Goal: Use online tool/utility: Utilize a website feature to perform a specific function

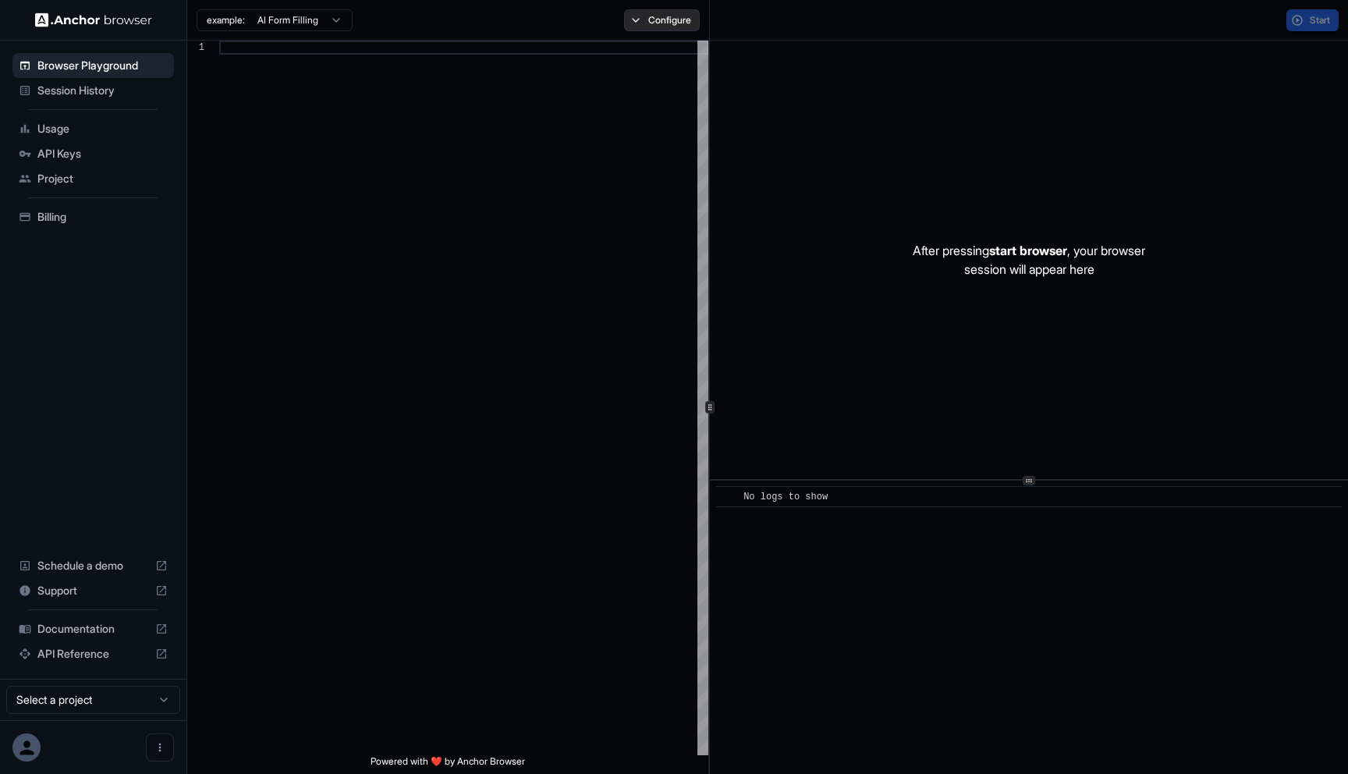
scroll to position [140, 0]
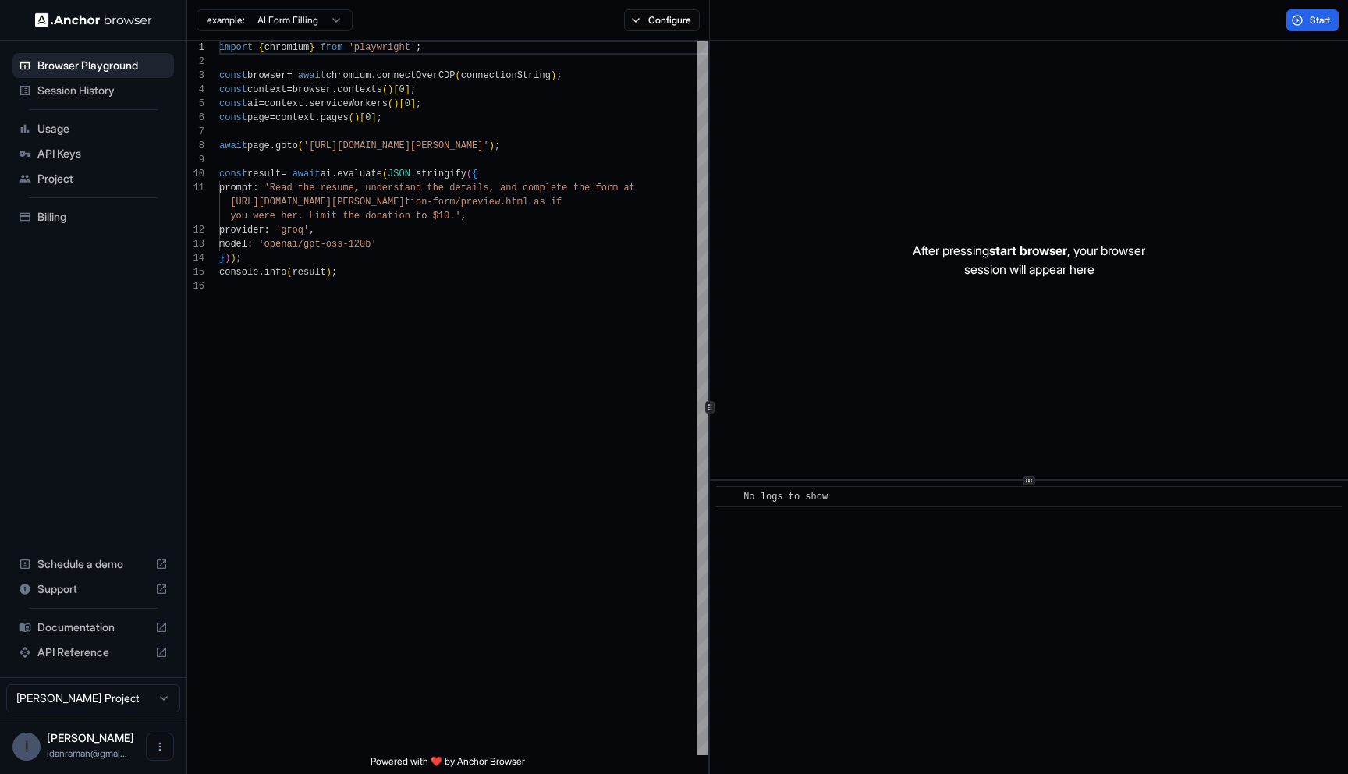
click at [805, 105] on div "After pressing start browser , your browser session will appear here" at bounding box center [1029, 260] width 638 height 438
click at [77, 657] on span "API Reference" at bounding box center [93, 652] width 112 height 16
click at [85, 155] on span "API Keys" at bounding box center [102, 154] width 130 height 16
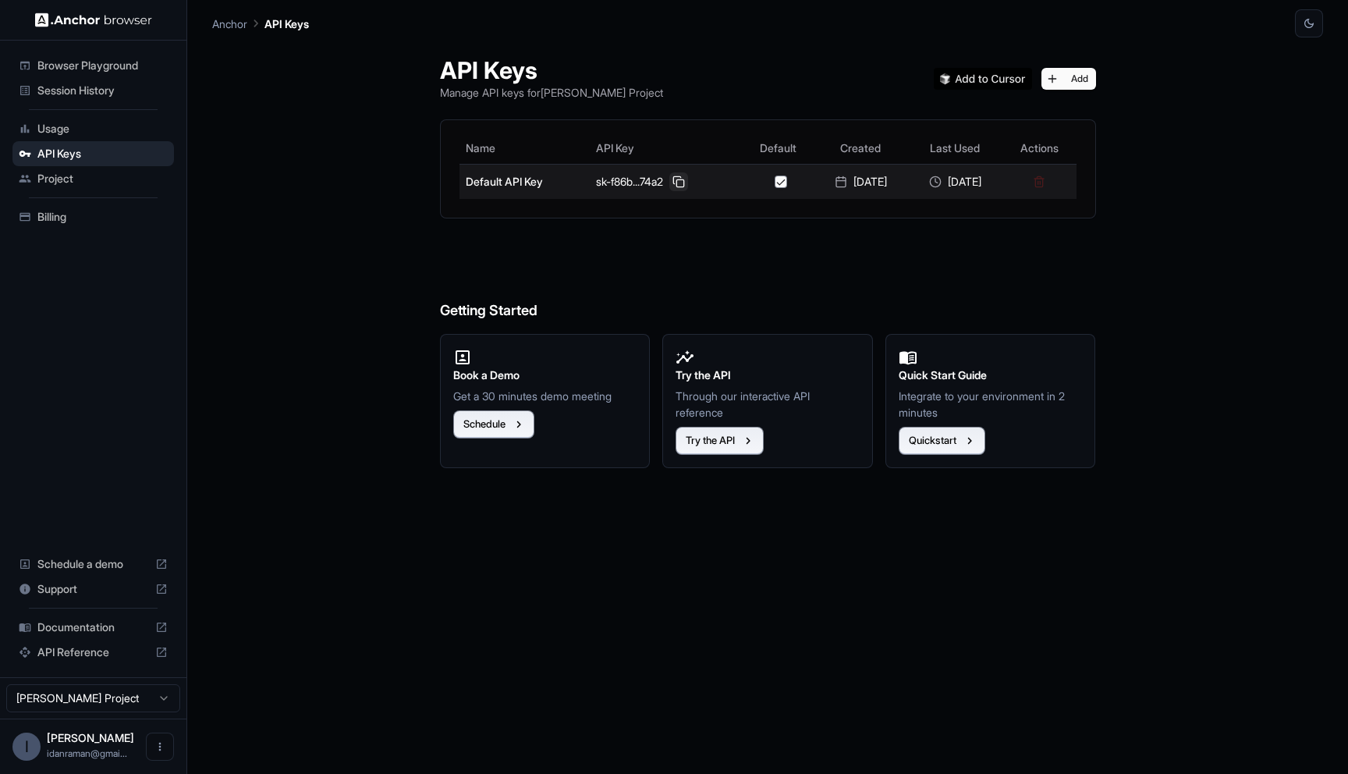
click at [669, 186] on button at bounding box center [678, 181] width 19 height 19
click at [669, 187] on button at bounding box center [678, 181] width 19 height 19
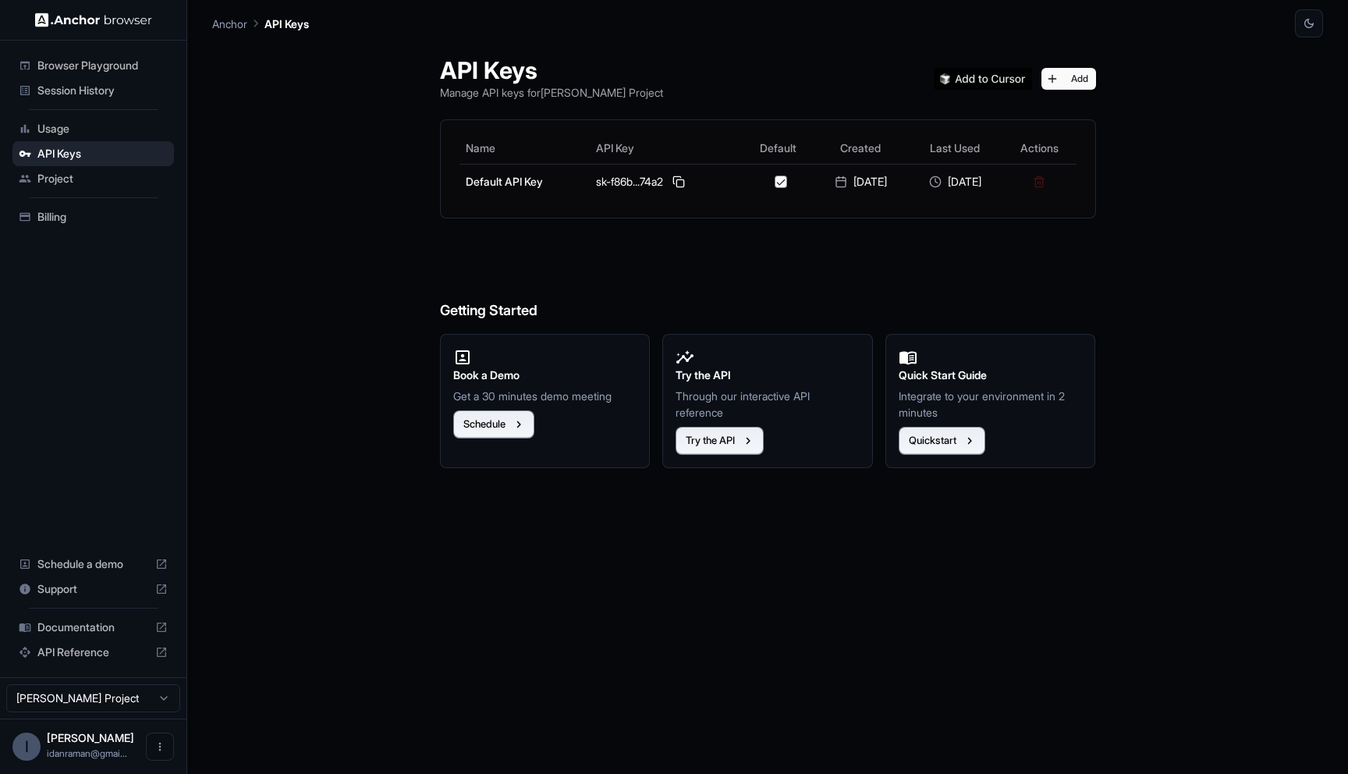
click at [108, 56] on div "Browser Playground" at bounding box center [93, 65] width 162 height 25
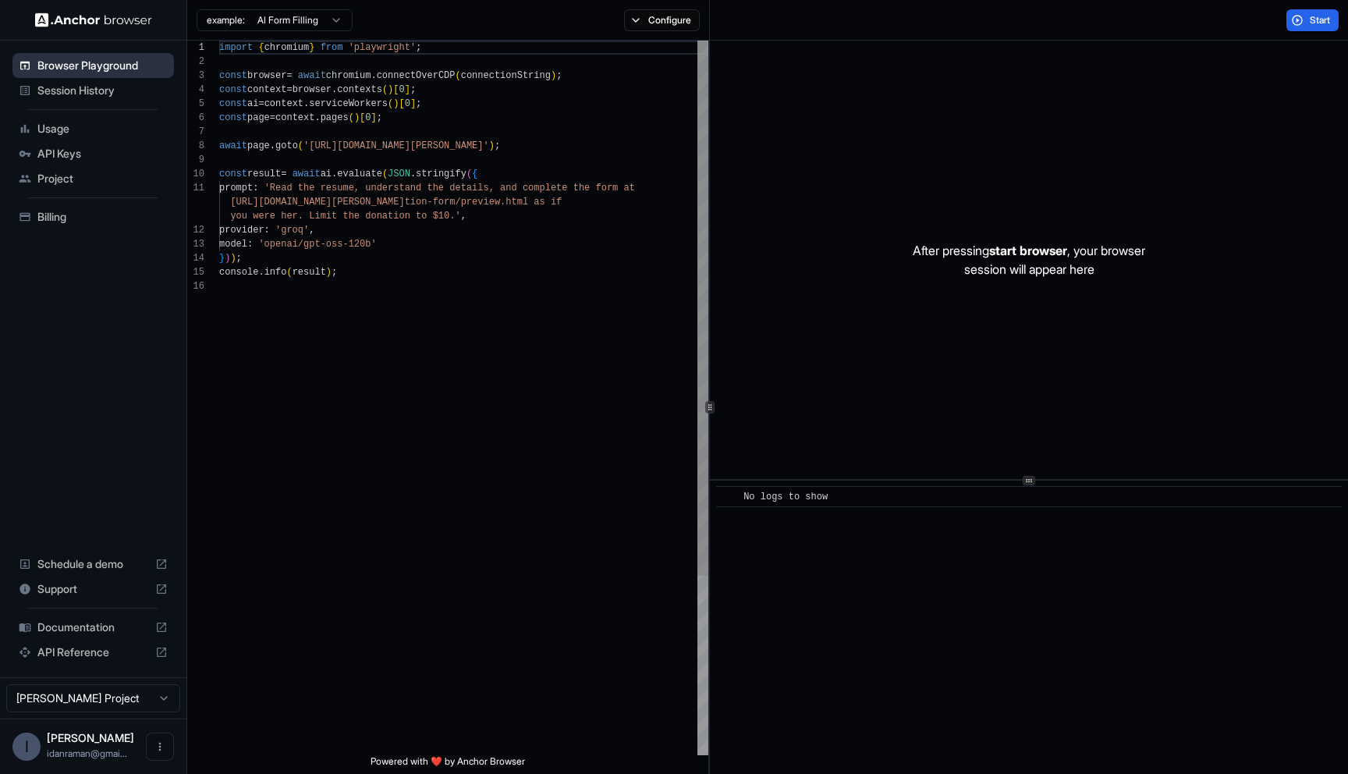
scroll to position [140, 0]
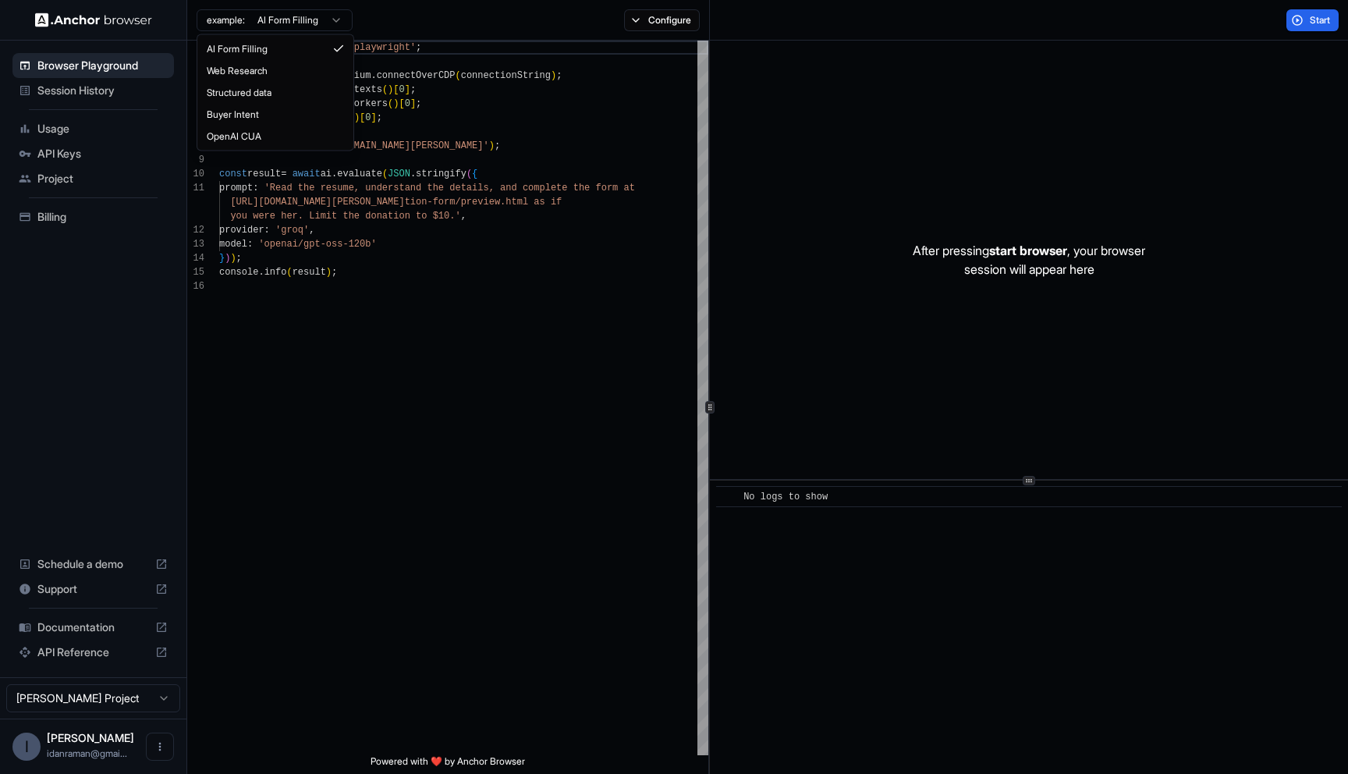
click at [314, 13] on html "Browser Playground Session History Usage API Keys Project Billing Schedule a de…" at bounding box center [674, 387] width 1348 height 774
click at [314, 14] on html "Browser Playground Session History Usage API Keys Project Billing Schedule a de…" at bounding box center [674, 387] width 1348 height 774
click at [678, 15] on button "Configure" at bounding box center [662, 20] width 76 height 22
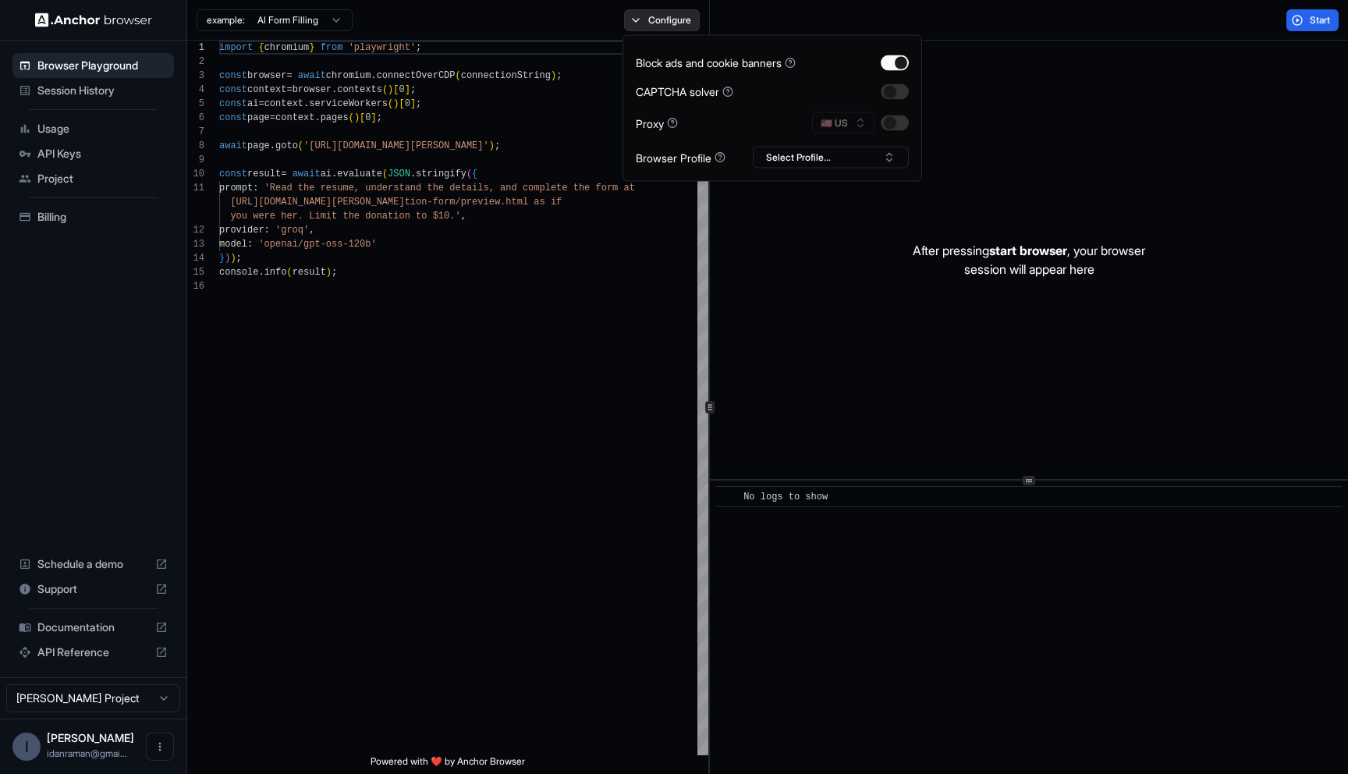
click at [654, 23] on button "Configure" at bounding box center [662, 20] width 76 height 22
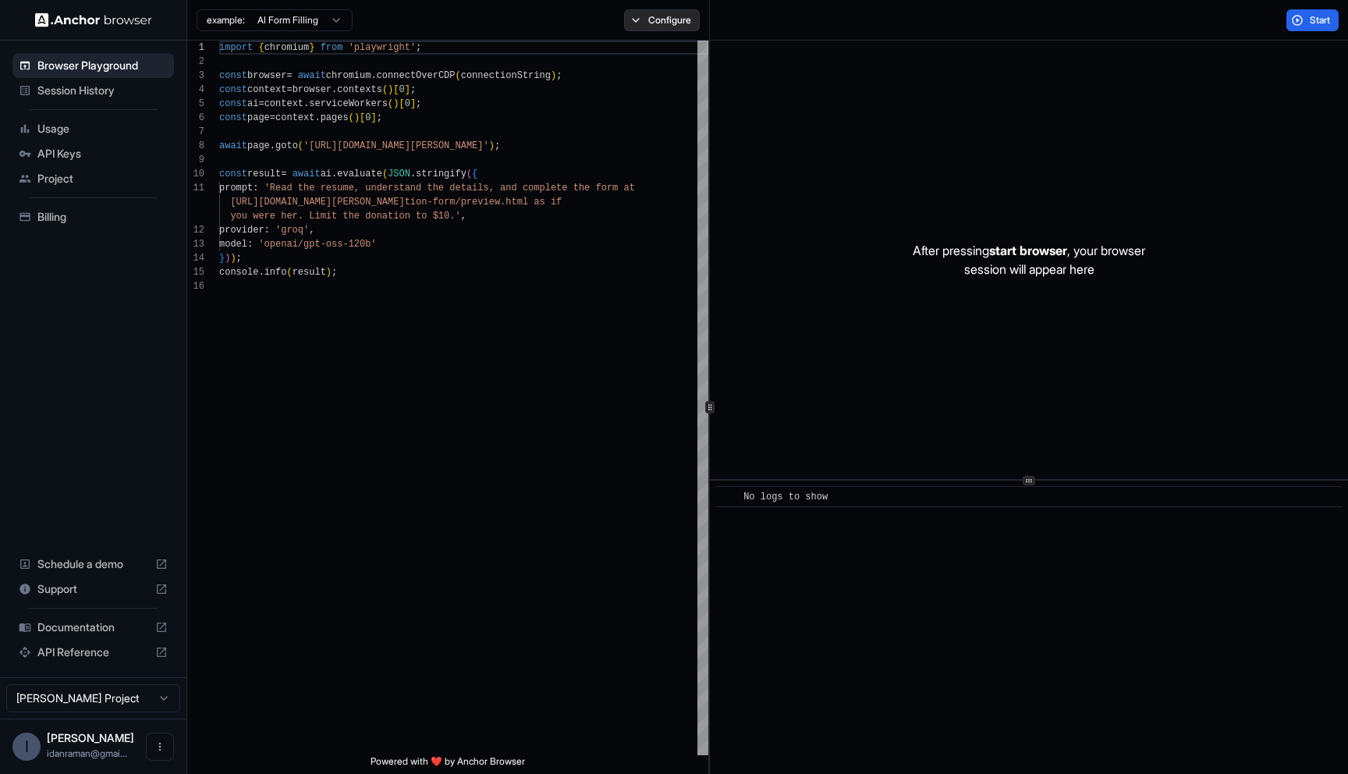
click at [654, 22] on button "Configure" at bounding box center [662, 20] width 76 height 22
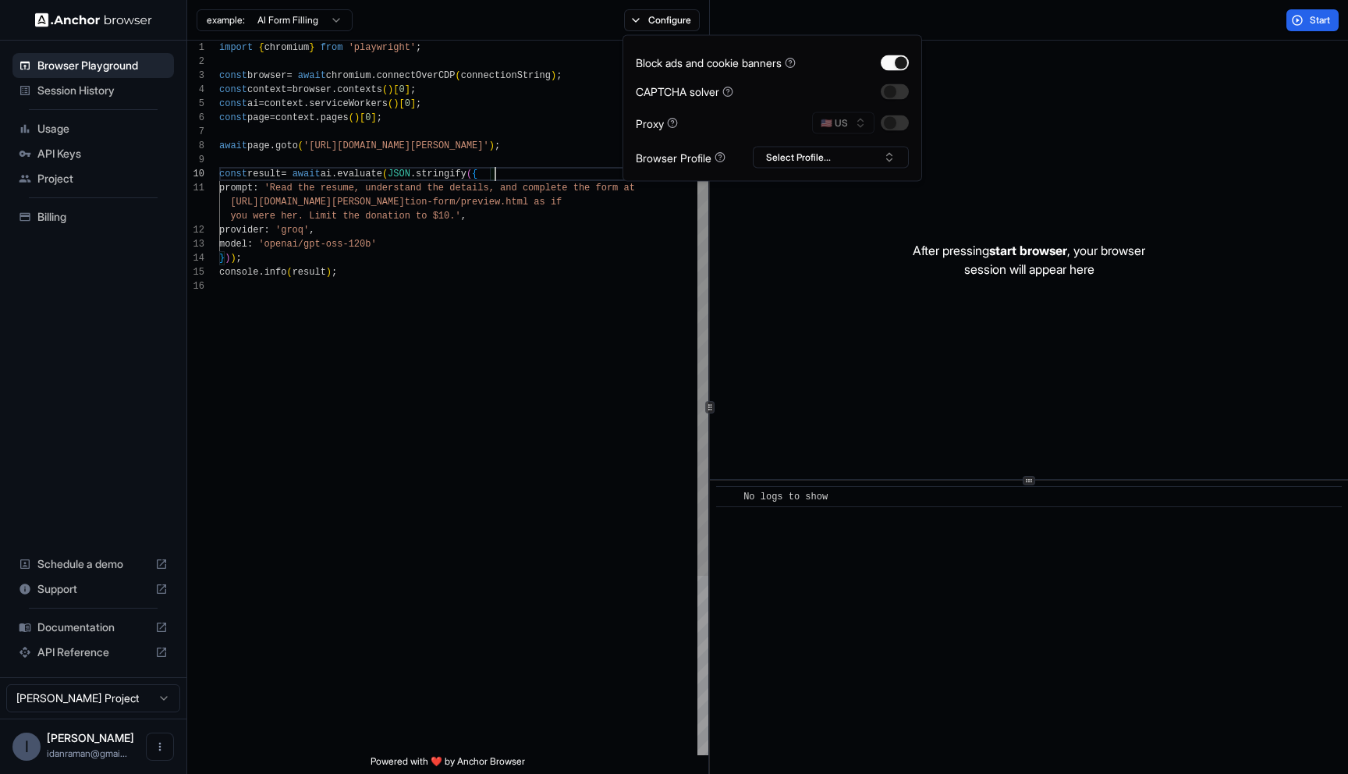
scroll to position [126, 0]
click at [500, 176] on div "import { chromium } from 'playwright' ; const browser = await chromium . connec…" at bounding box center [463, 517] width 489 height 953
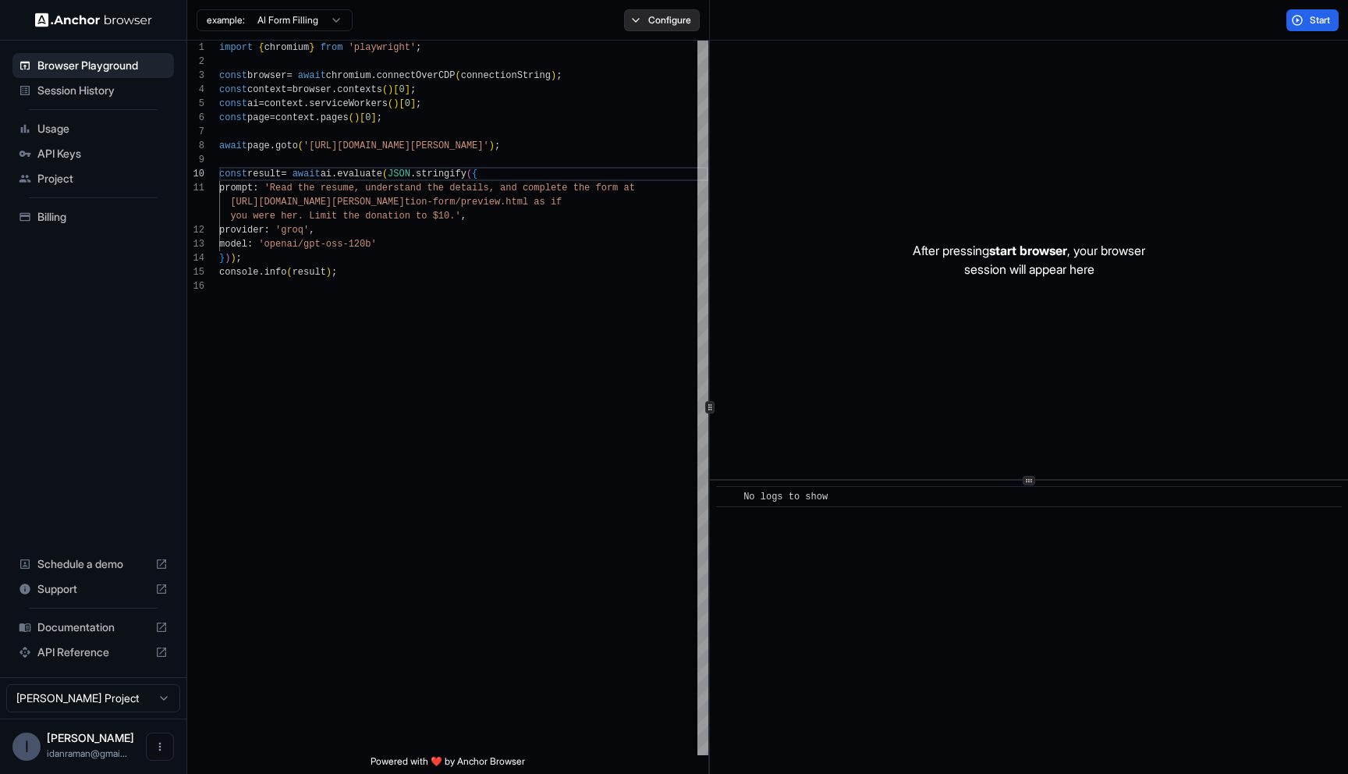
click at [655, 9] on button "Configure" at bounding box center [662, 20] width 76 height 22
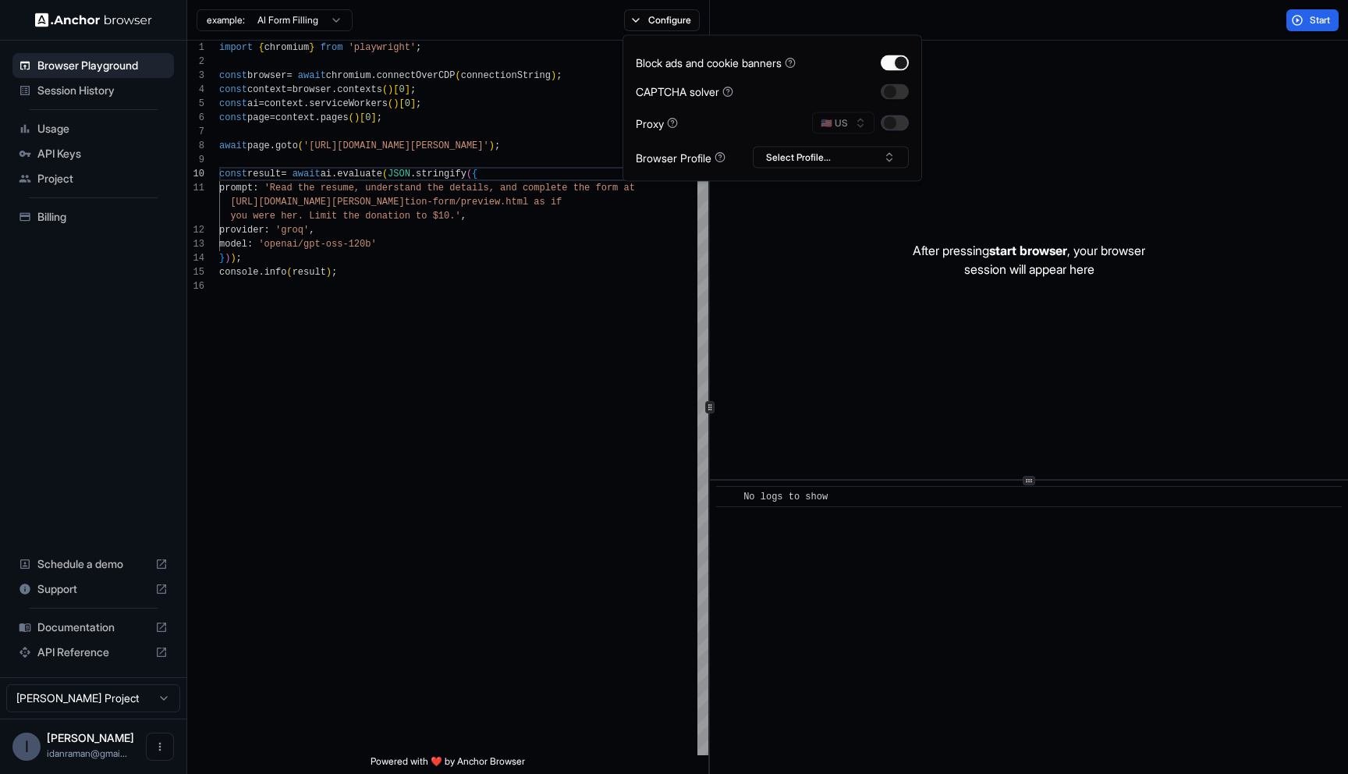
click at [896, 117] on button "button" at bounding box center [895, 123] width 28 height 16
click at [851, 118] on div "🇺🇸 US" at bounding box center [860, 123] width 97 height 22
click at [887, 129] on button "button" at bounding box center [895, 123] width 28 height 16
click at [841, 128] on button "🇺🇸 US" at bounding box center [843, 123] width 62 height 22
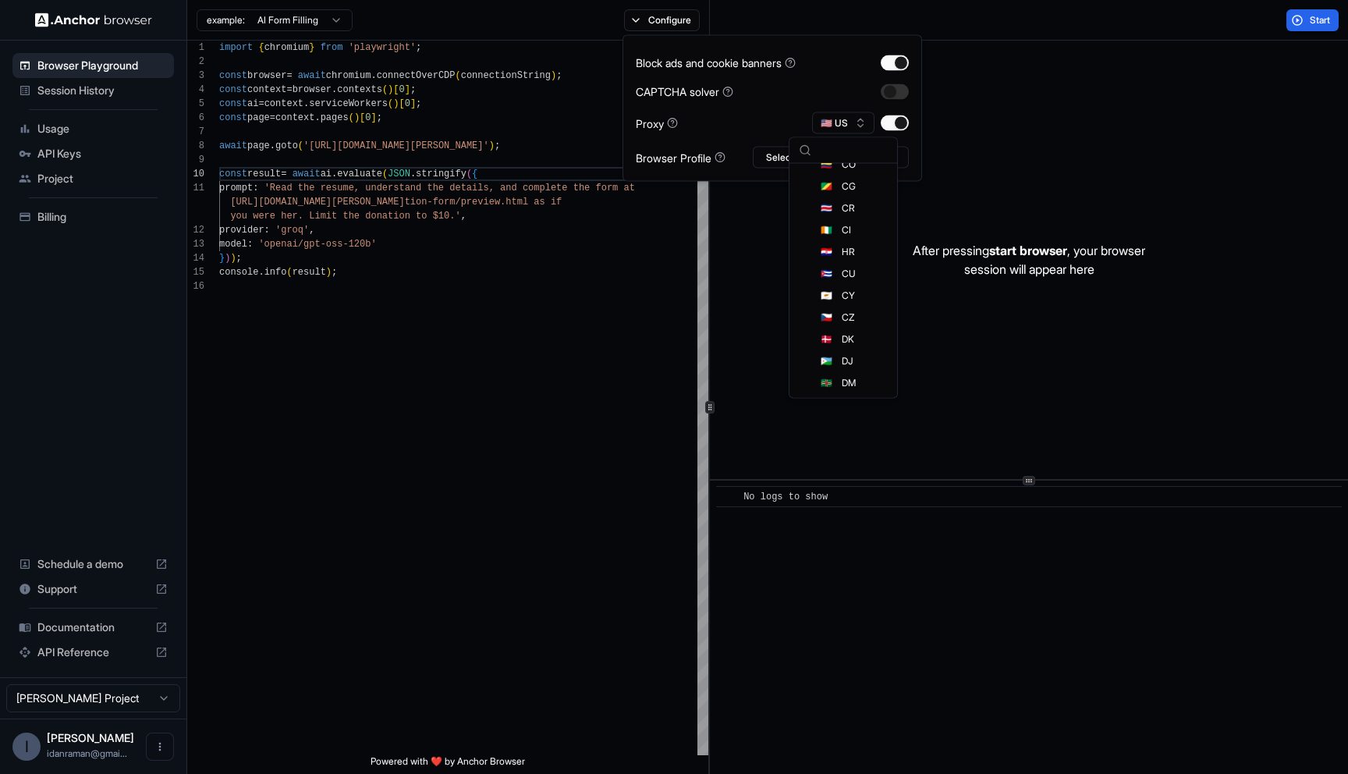
scroll to position [0, 0]
click at [685, 112] on div "Proxy 🇺🇸 US" at bounding box center [772, 123] width 273 height 22
click at [827, 122] on button "🇺🇸 US" at bounding box center [843, 123] width 62 height 22
click at [754, 104] on div "Block ads and cookie banners CAPTCHA solver Proxy 🇺🇸 US Browser Profile Select …" at bounding box center [772, 108] width 273 height 120
click at [905, 119] on button "button" at bounding box center [895, 123] width 28 height 16
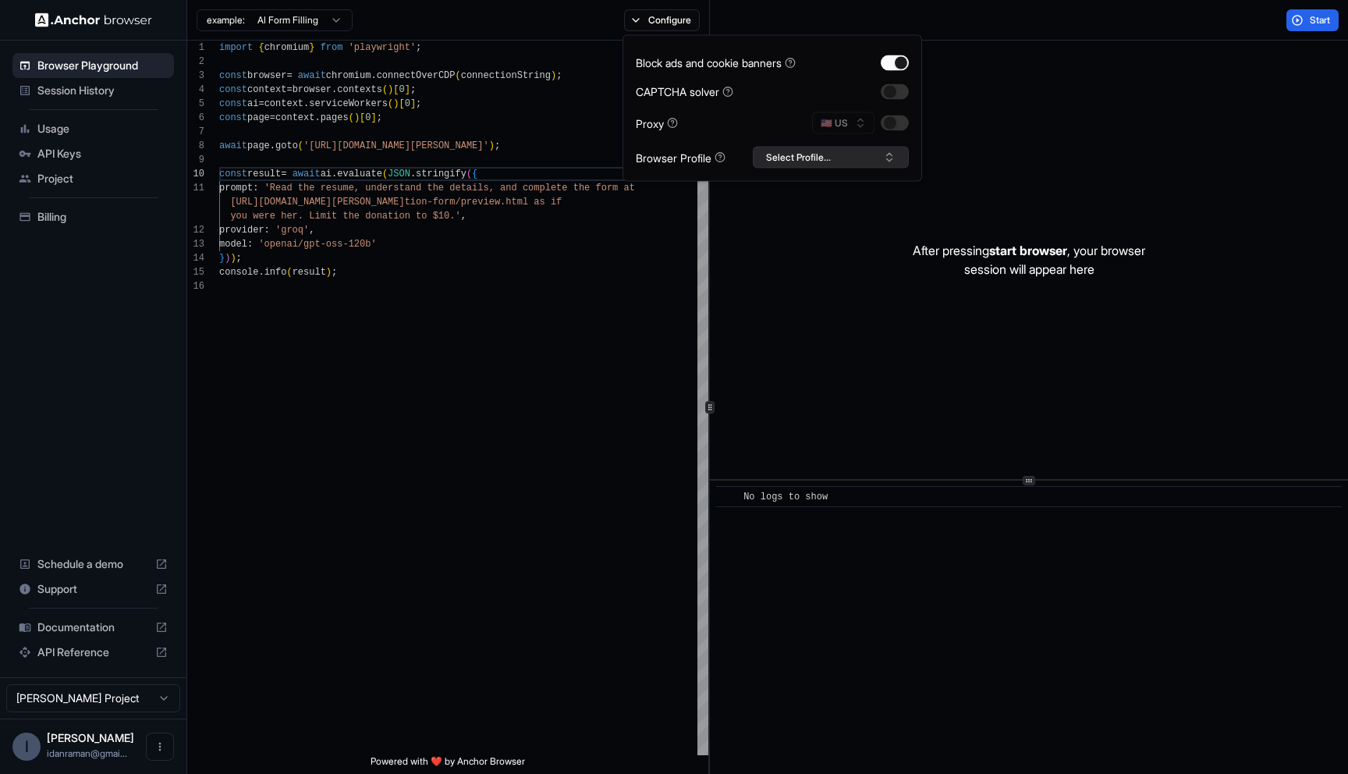
click at [844, 154] on button "Select Profile..." at bounding box center [831, 158] width 156 height 22
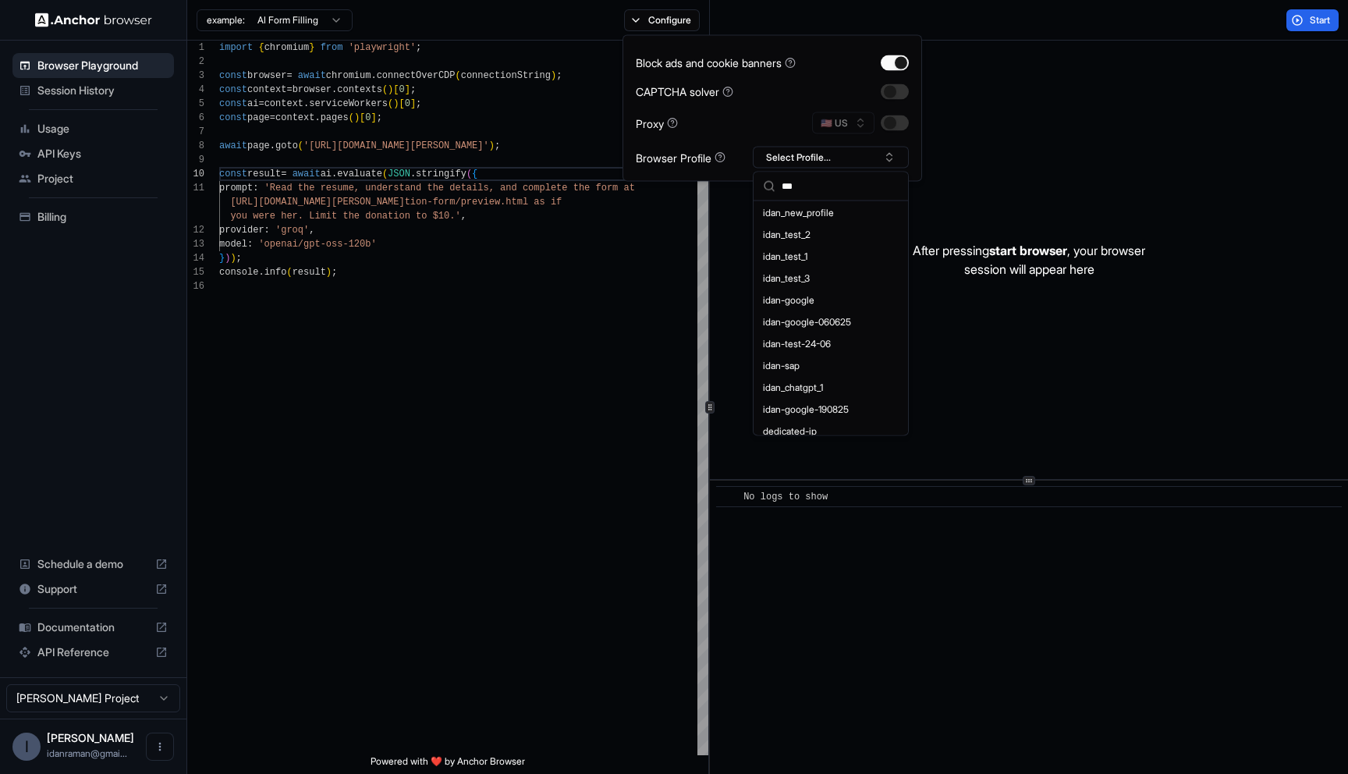
scroll to position [75, 0]
type input "***"
click at [793, 286] on div "idan-google" at bounding box center [831, 293] width 148 height 22
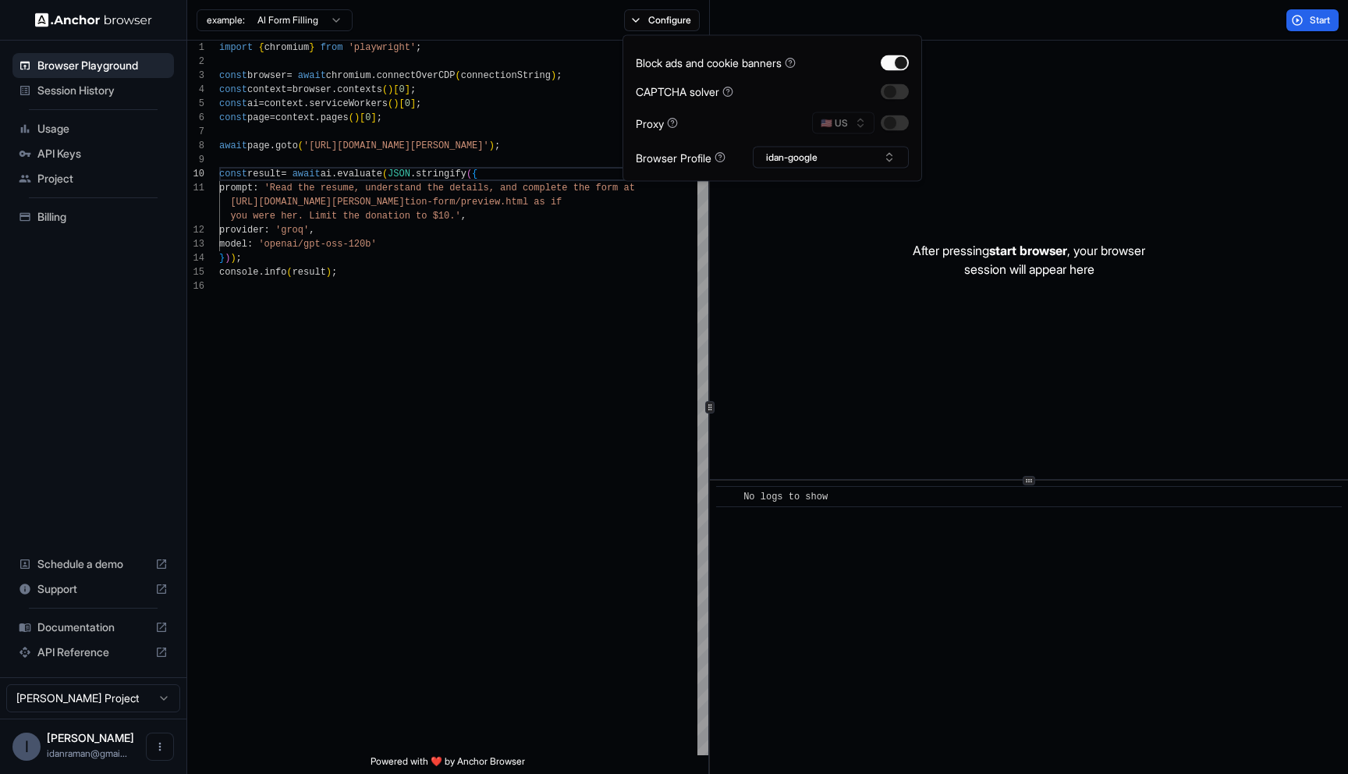
click at [807, 232] on div "After pressing start browser , your browser session will appear here" at bounding box center [1029, 260] width 638 height 438
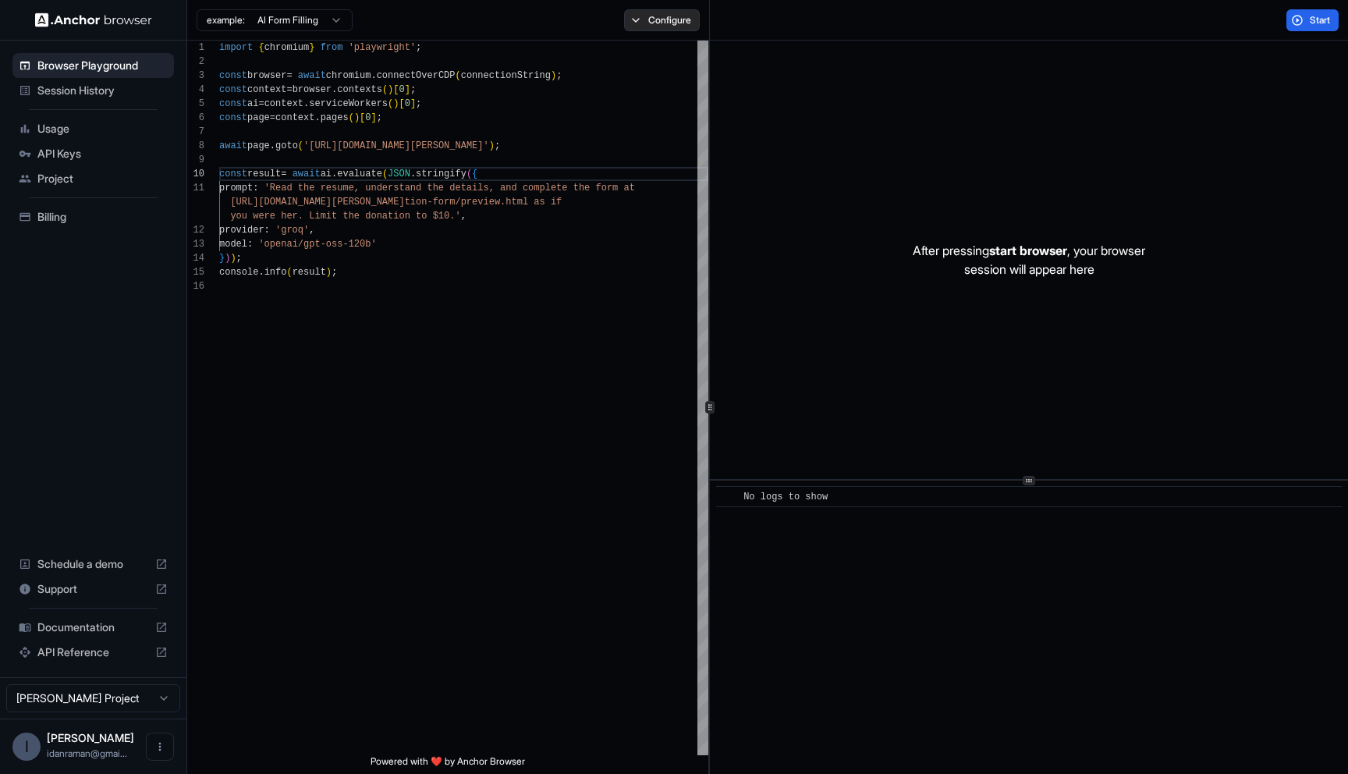
click at [645, 21] on button "Configure" at bounding box center [662, 20] width 76 height 22
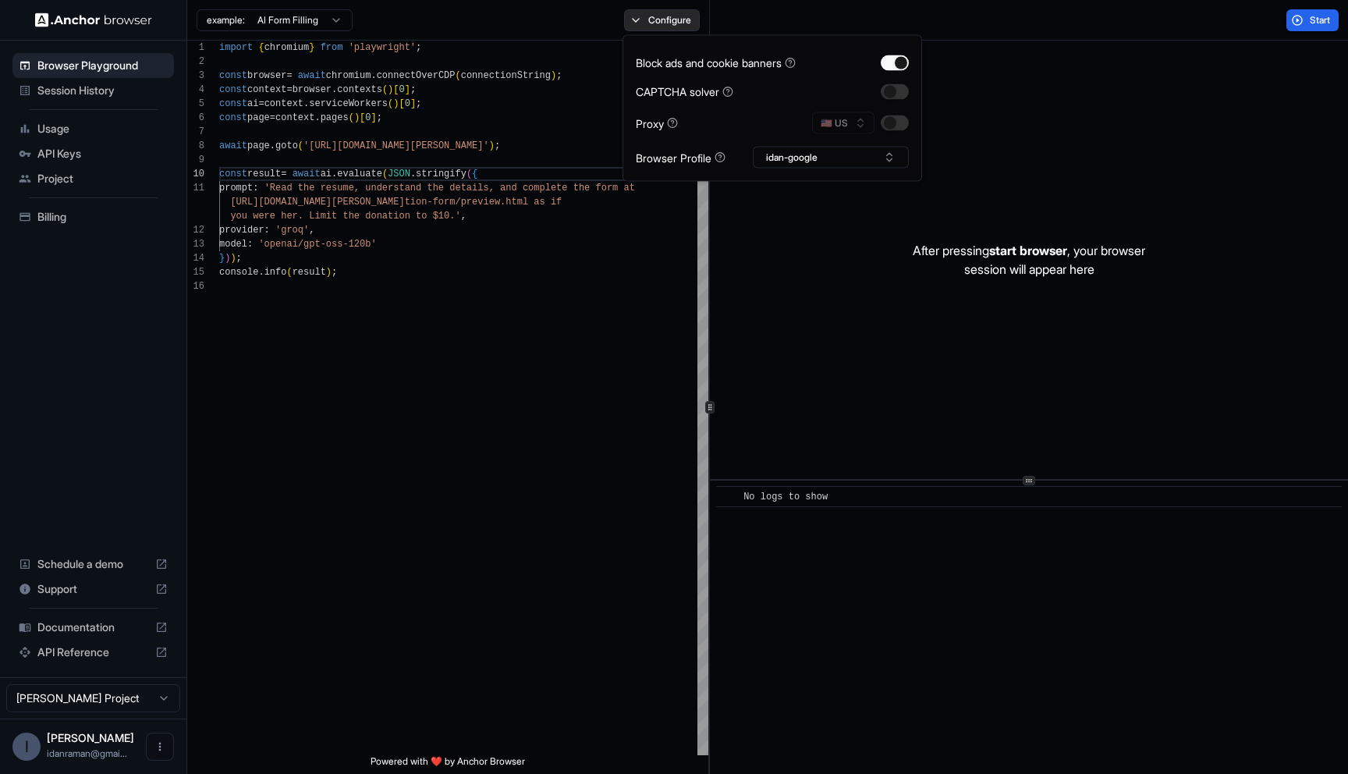
click at [644, 21] on button "Configure" at bounding box center [662, 20] width 76 height 22
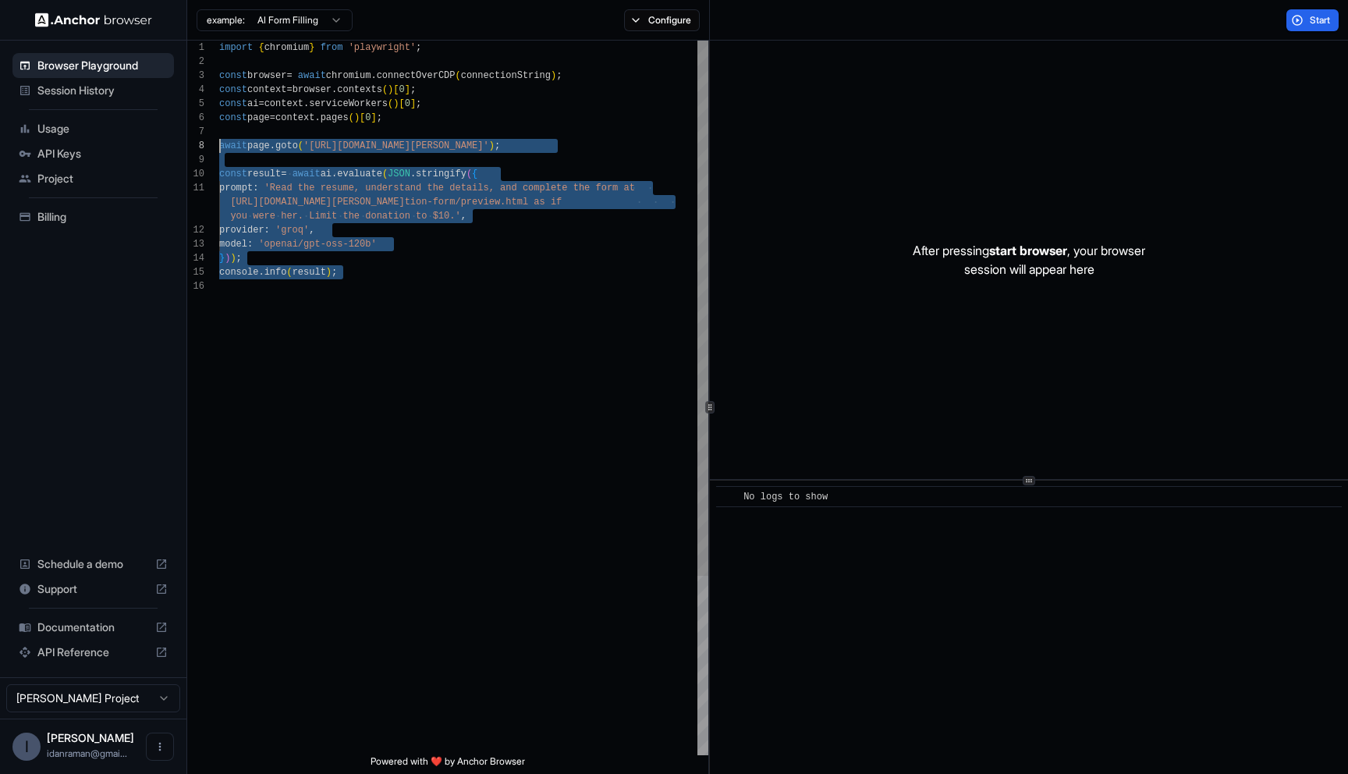
scroll to position [112, 0]
drag, startPoint x: 439, startPoint y: 419, endPoint x: 185, endPoint y: 156, distance: 365.8
click at [219, 157] on div "import { chromium } from 'playwright' ; const browser = await chromium . connec…" at bounding box center [463, 517] width 489 height 953
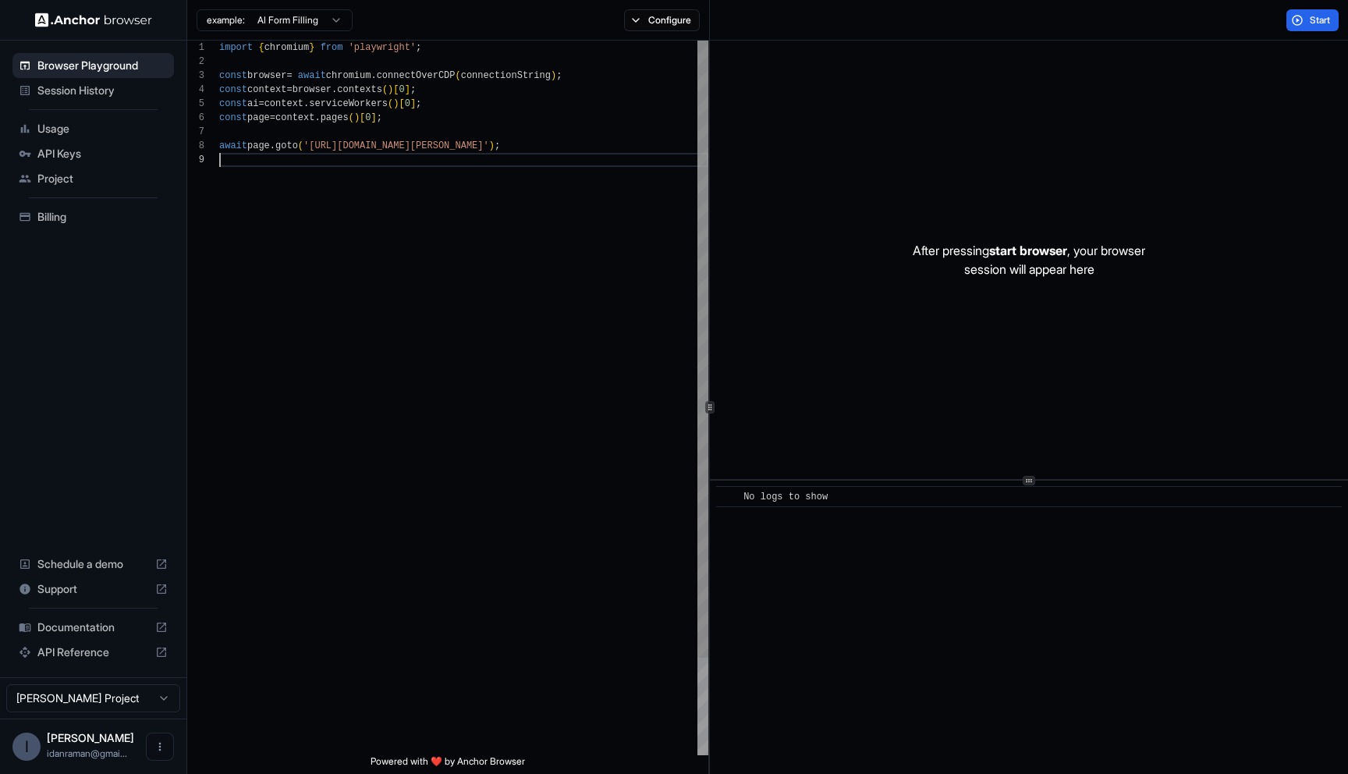
scroll to position [98, 0]
type textarea "**********"
click at [1312, 9] on button "Start" at bounding box center [1313, 20] width 52 height 22
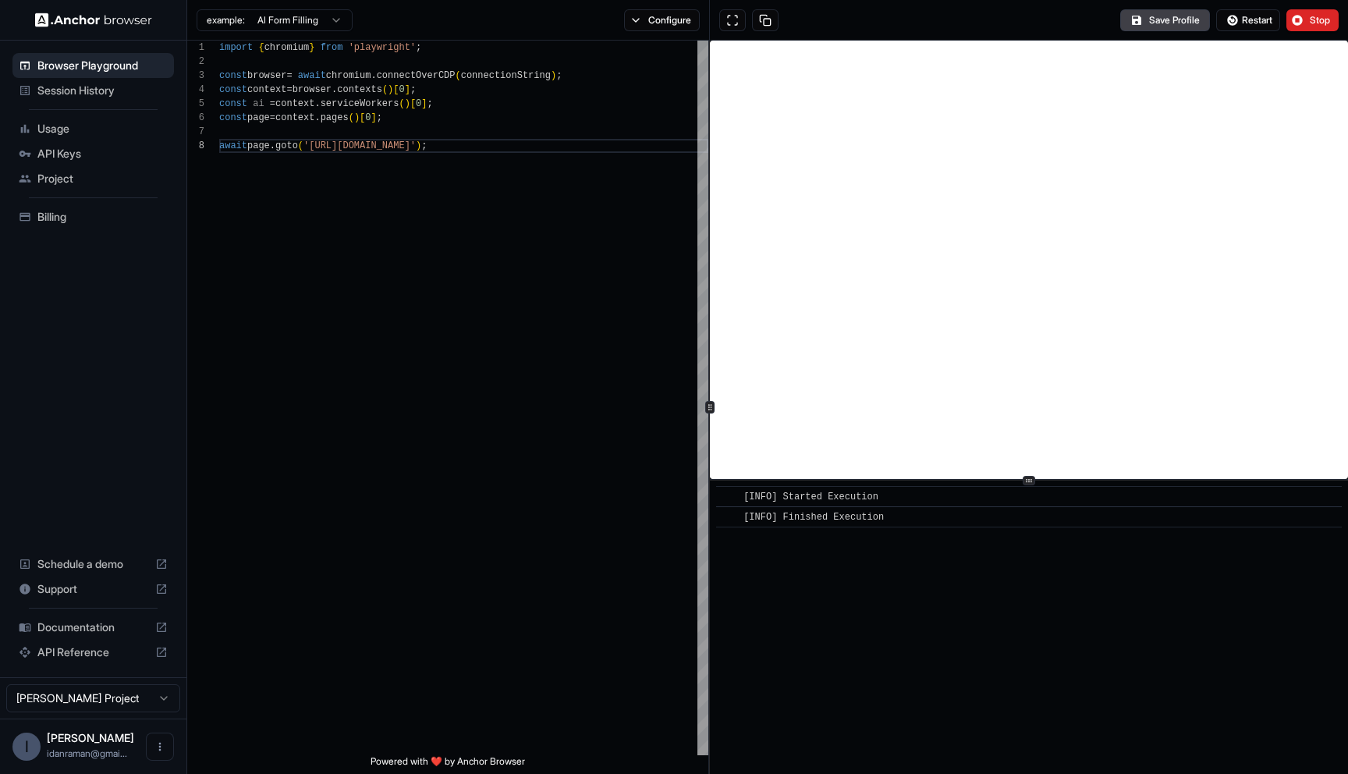
click at [635, 34] on div "example: AI Form Filling Configure" at bounding box center [448, 20] width 523 height 41
click at [635, 23] on button "Configure" at bounding box center [662, 20] width 76 height 22
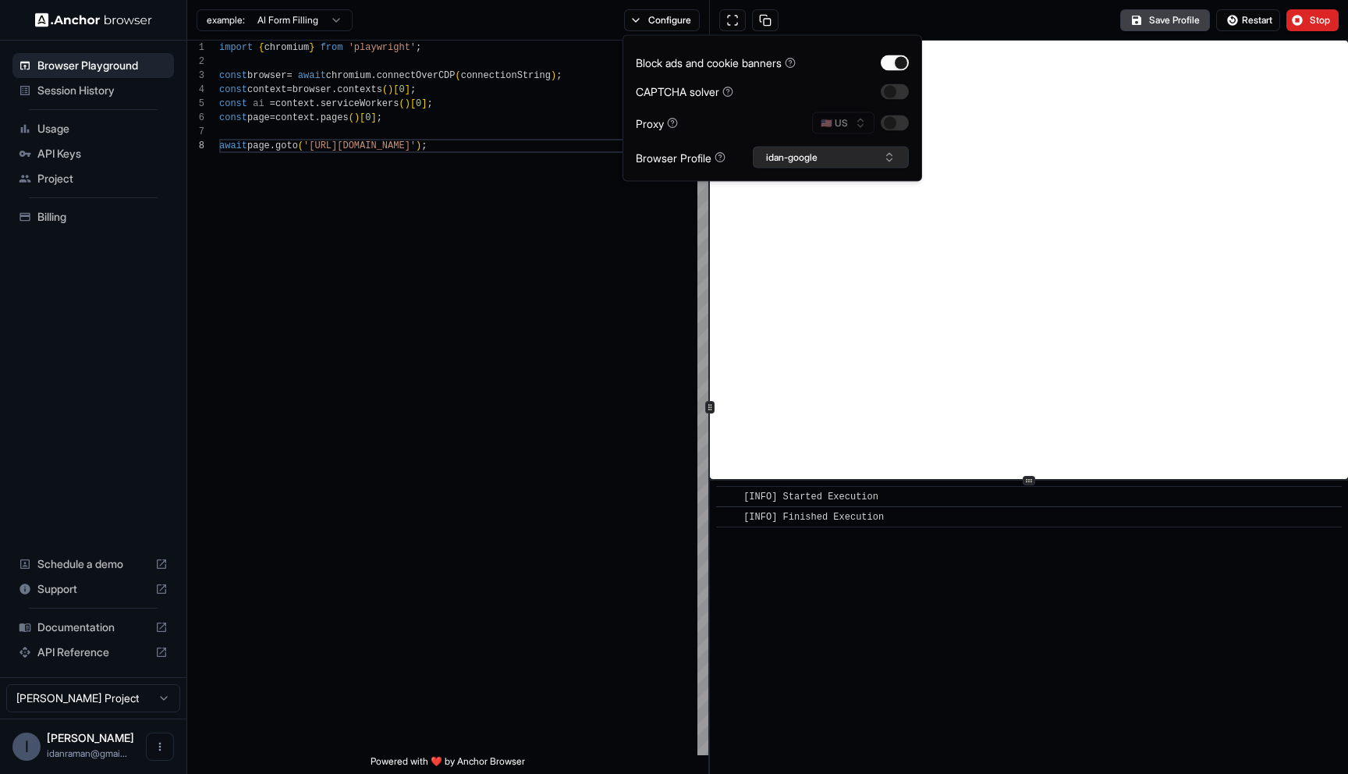
click at [811, 155] on button "idan-google" at bounding box center [831, 158] width 156 height 22
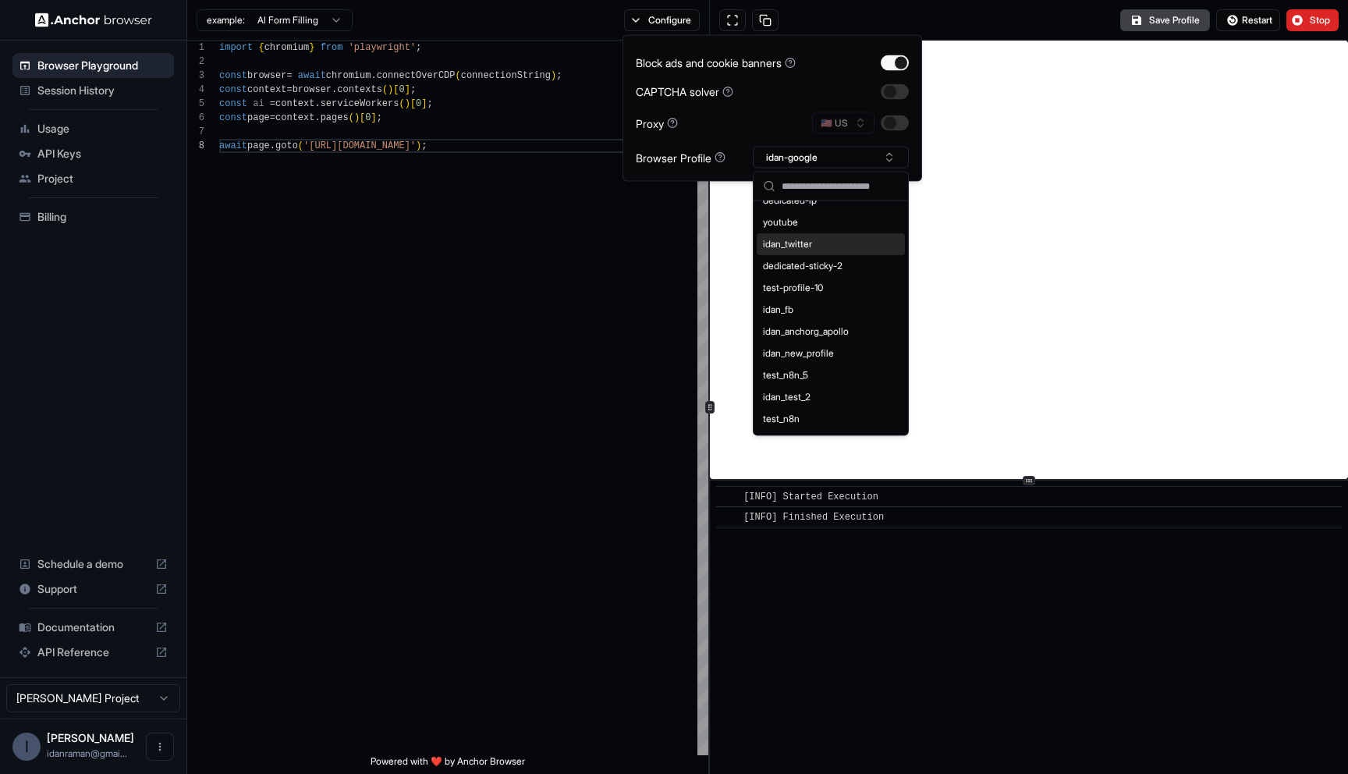
scroll to position [615, 0]
click at [793, 371] on div "test-google-2" at bounding box center [831, 378] width 148 height 22
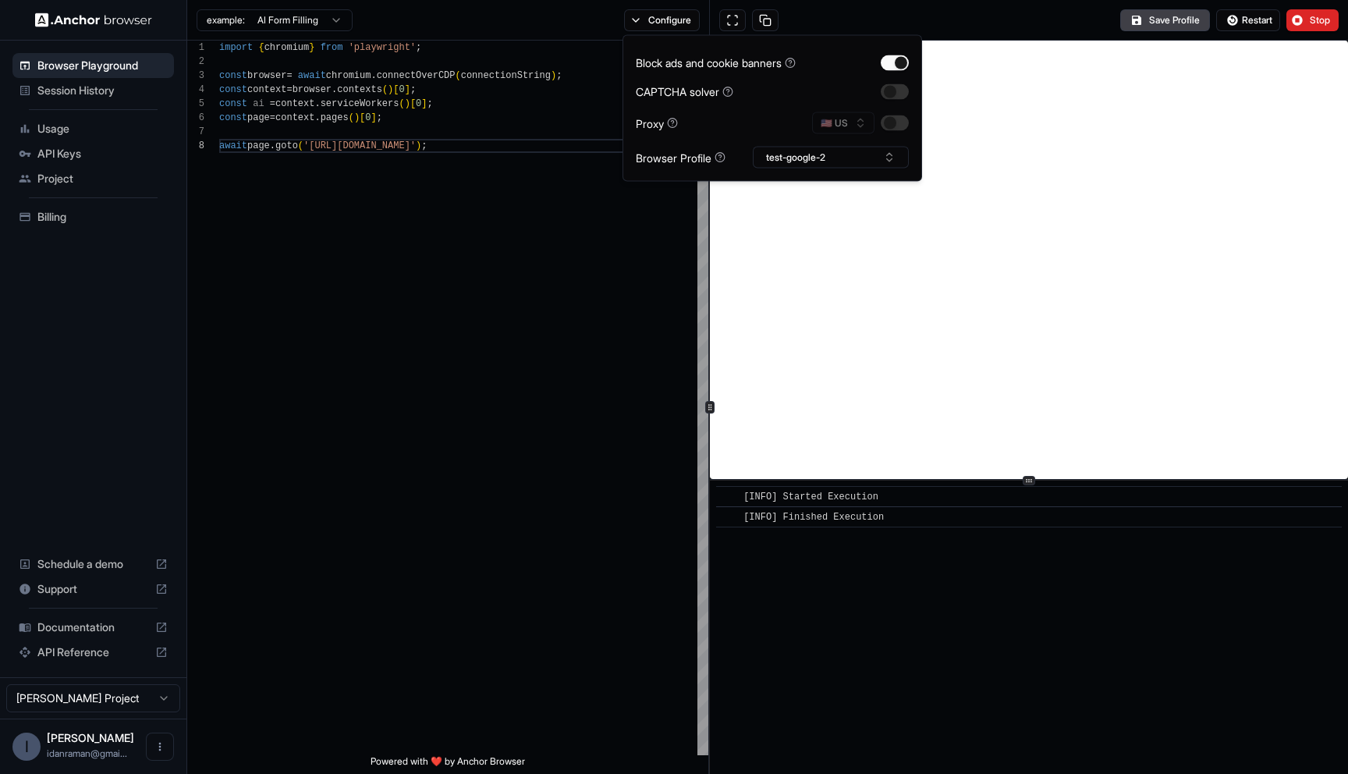
click at [1005, 19] on div "Save Profile Restart Stop" at bounding box center [1029, 20] width 638 height 41
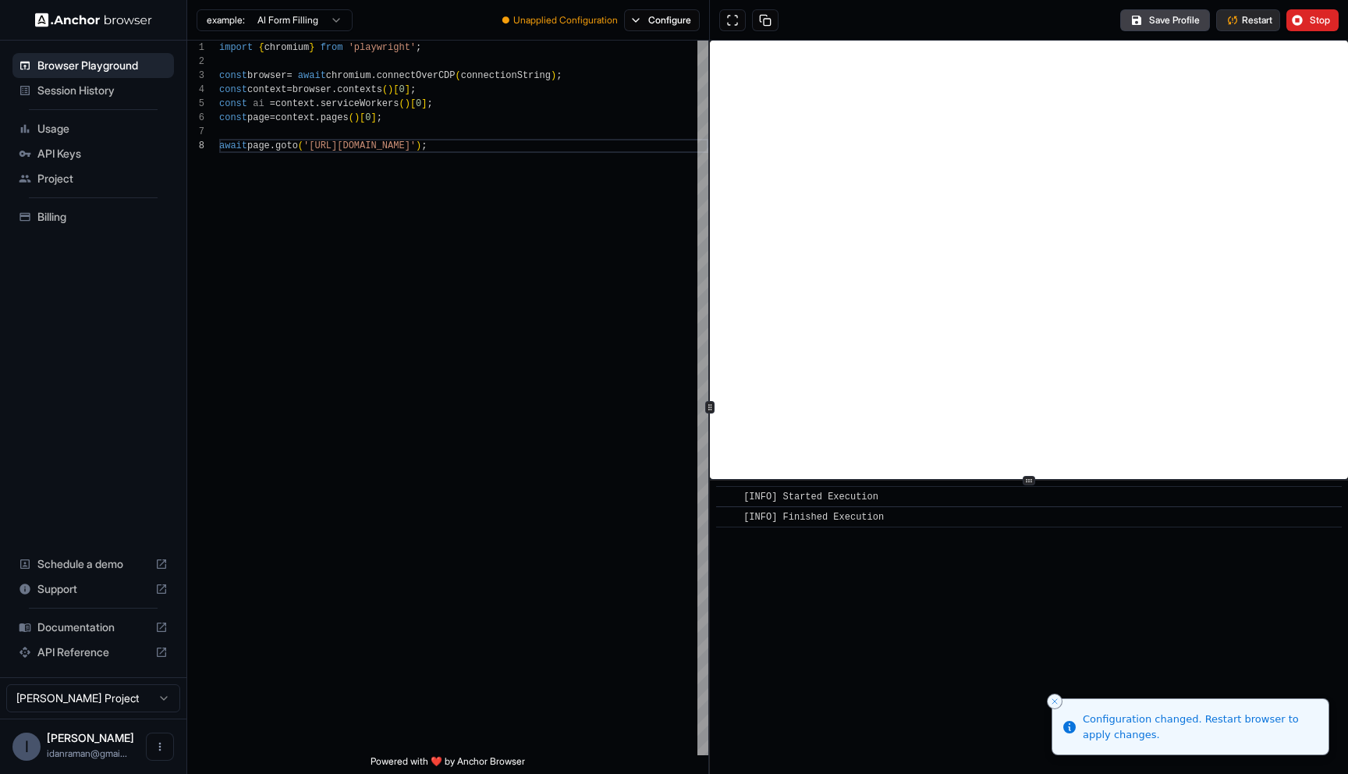
click at [1251, 24] on span "Restart" at bounding box center [1257, 20] width 30 height 12
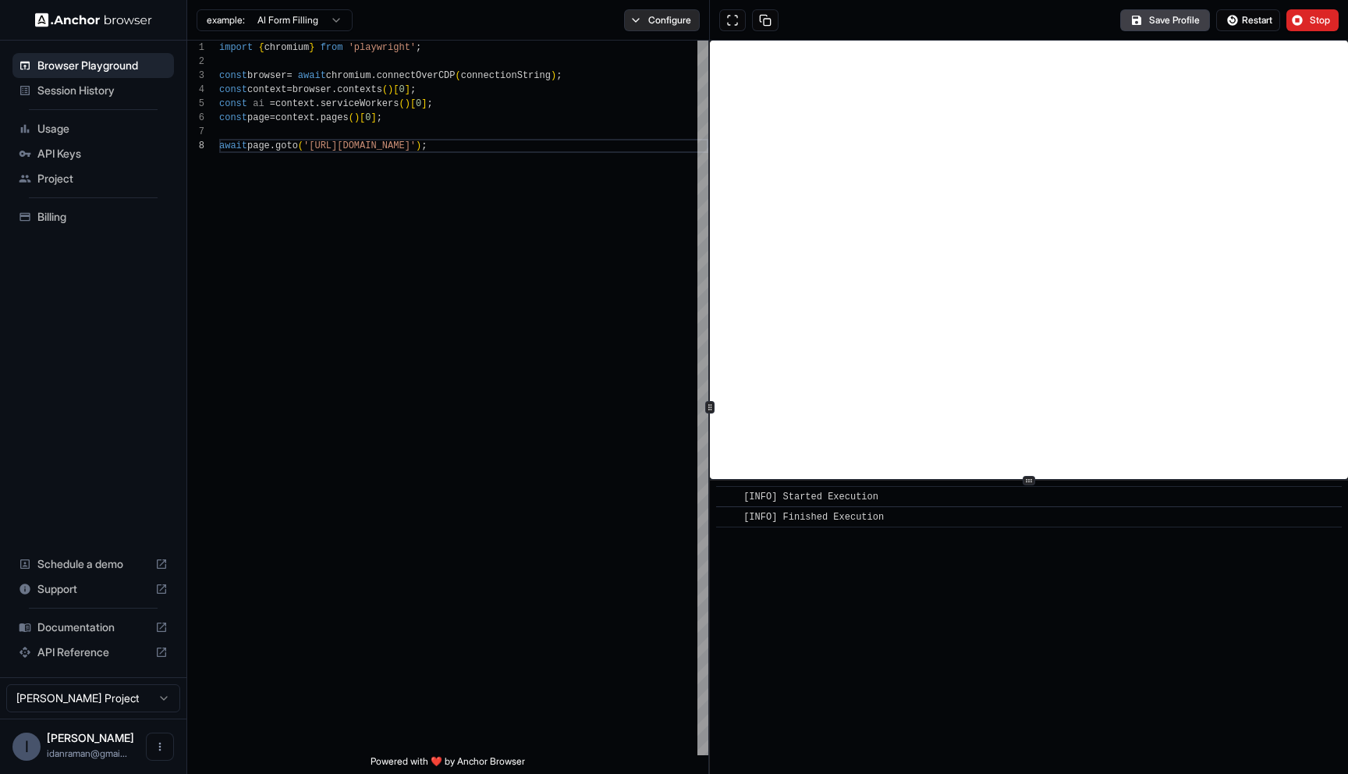
click at [672, 26] on button "Configure" at bounding box center [662, 20] width 76 height 22
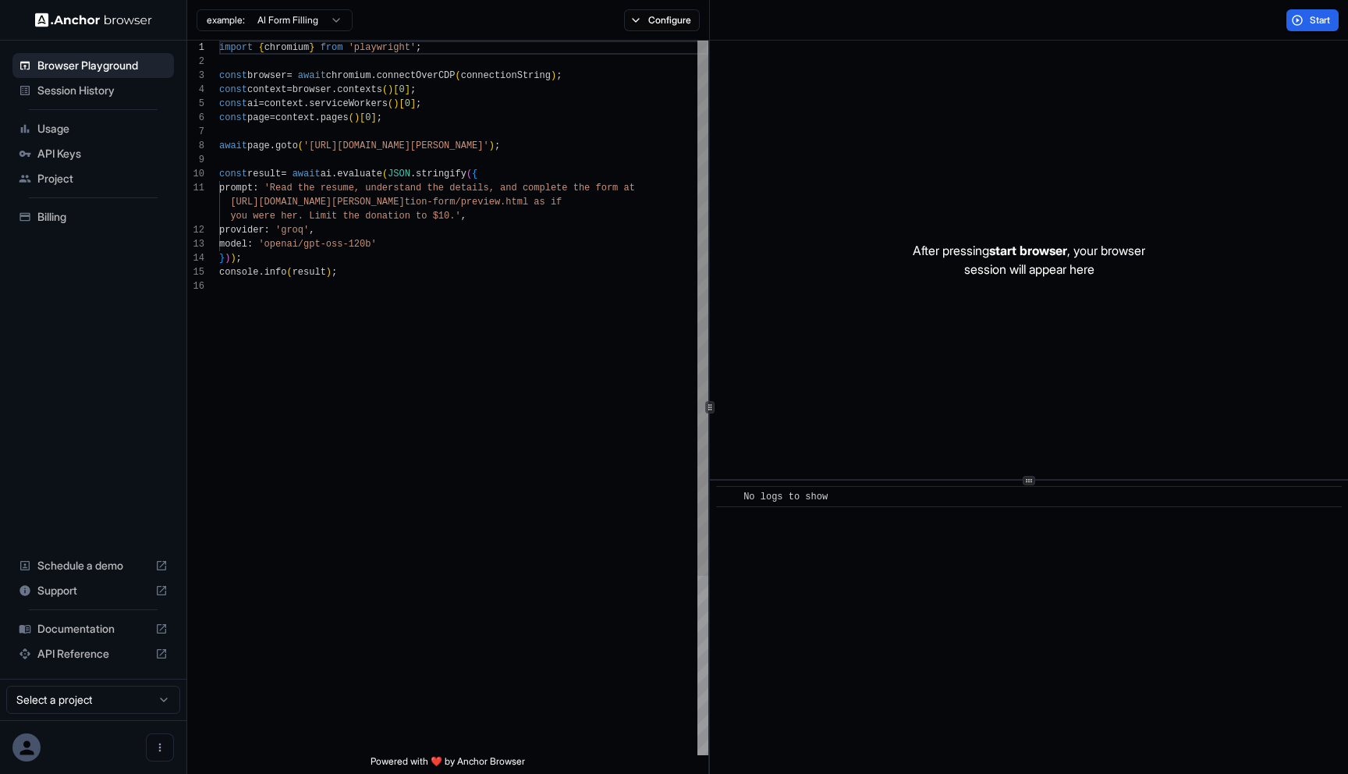
scroll to position [140, 0]
click at [650, 33] on div "example: AI Form Filling Configure" at bounding box center [448, 20] width 523 height 41
click at [650, 28] on button "Configure" at bounding box center [662, 20] width 76 height 22
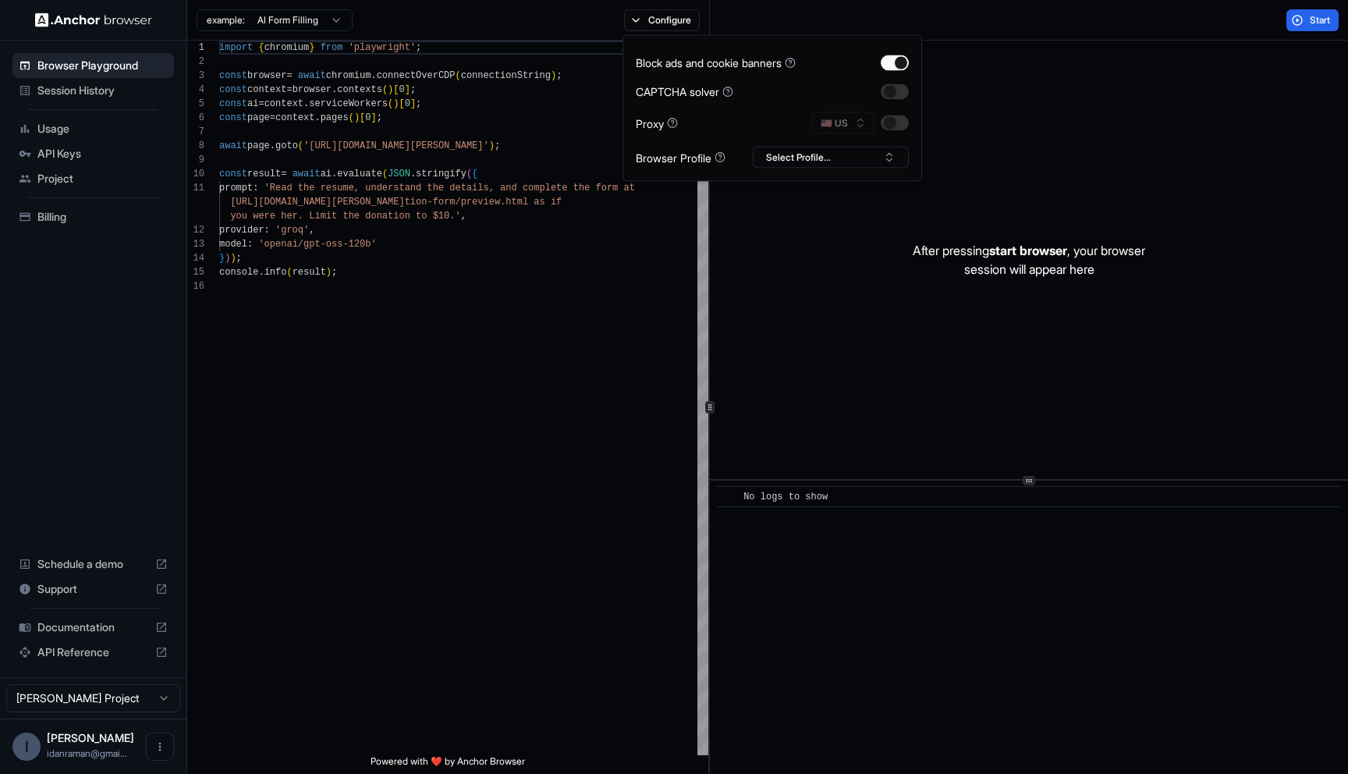
click at [797, 179] on div "Block ads and cookie banners CAPTCHA solver Proxy 🇺🇸 US Browser Profile Select …" at bounding box center [773, 108] width 300 height 147
click at [797, 154] on button "Select Profile..." at bounding box center [831, 158] width 156 height 22
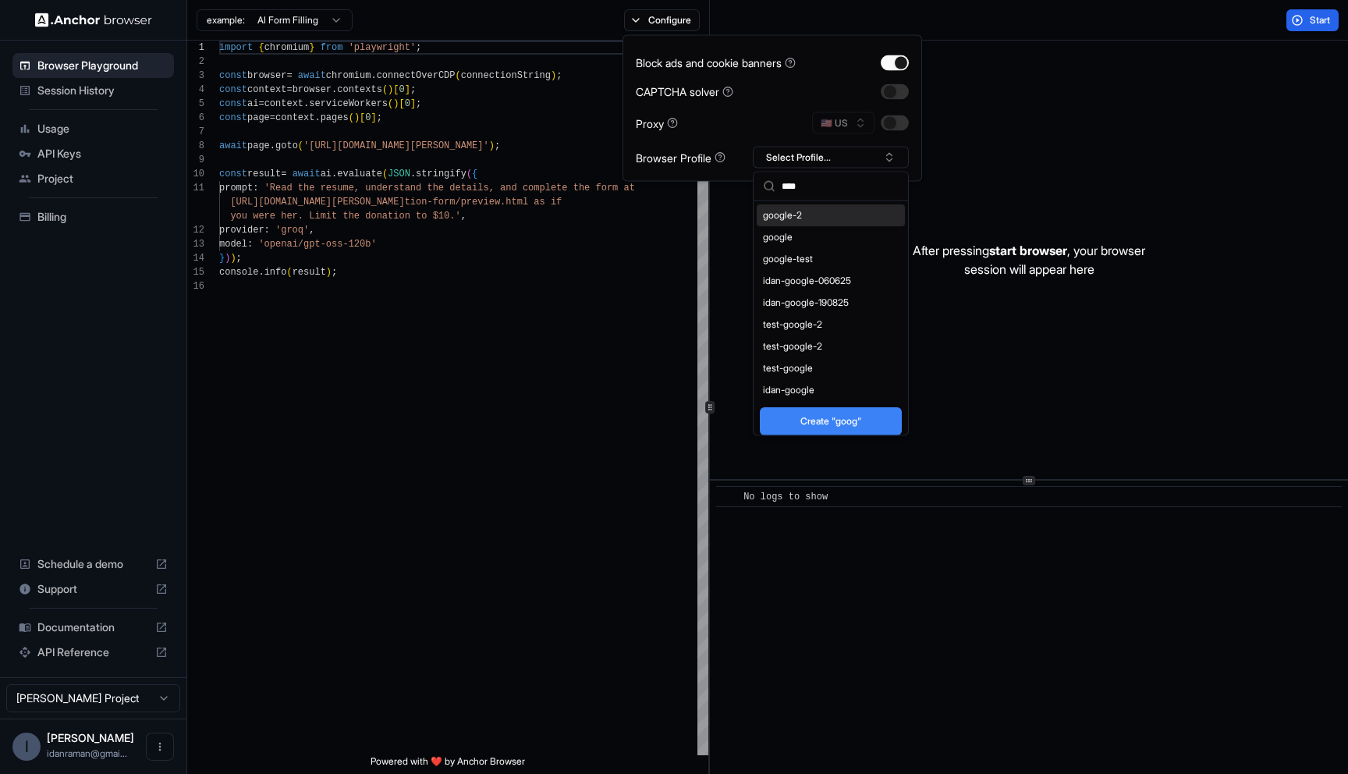
type input "****"
click at [723, 144] on div "Block ads and cookie banners CAPTCHA solver Proxy 🇺🇸 US Browser Profile Select …" at bounding box center [772, 108] width 273 height 120
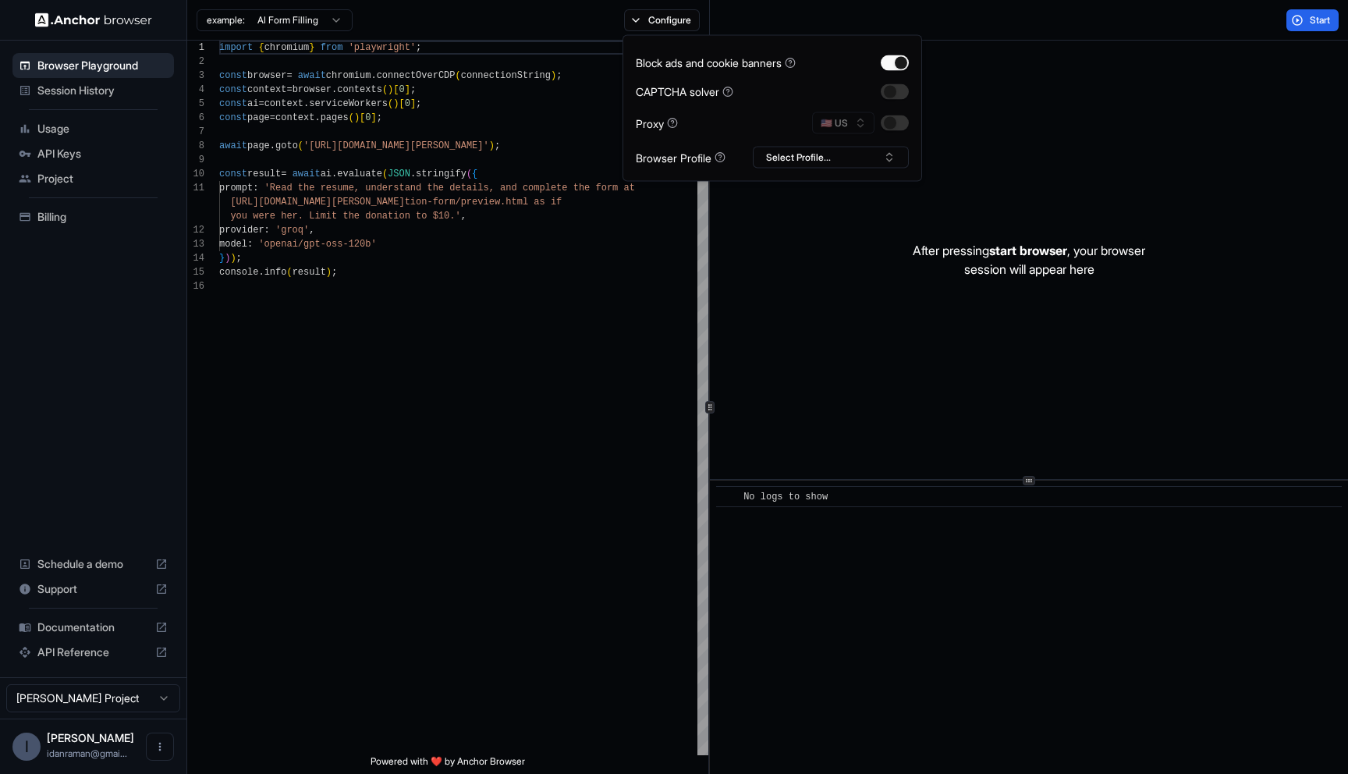
click at [795, 144] on div "Block ads and cookie banners CAPTCHA solver Proxy 🇺🇸 US Browser Profile Select …" at bounding box center [772, 108] width 273 height 120
click at [795, 163] on button "Select Profile..." at bounding box center [831, 158] width 156 height 22
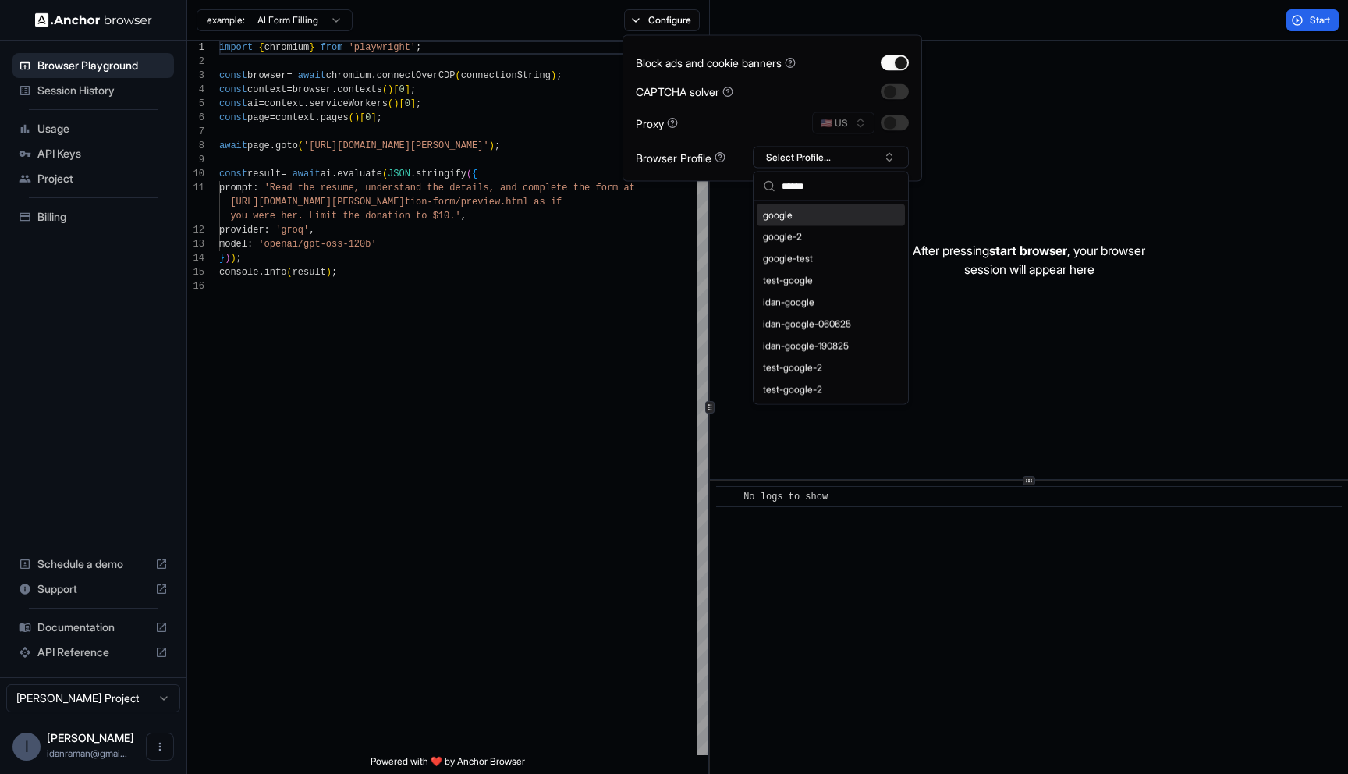
type input "******"
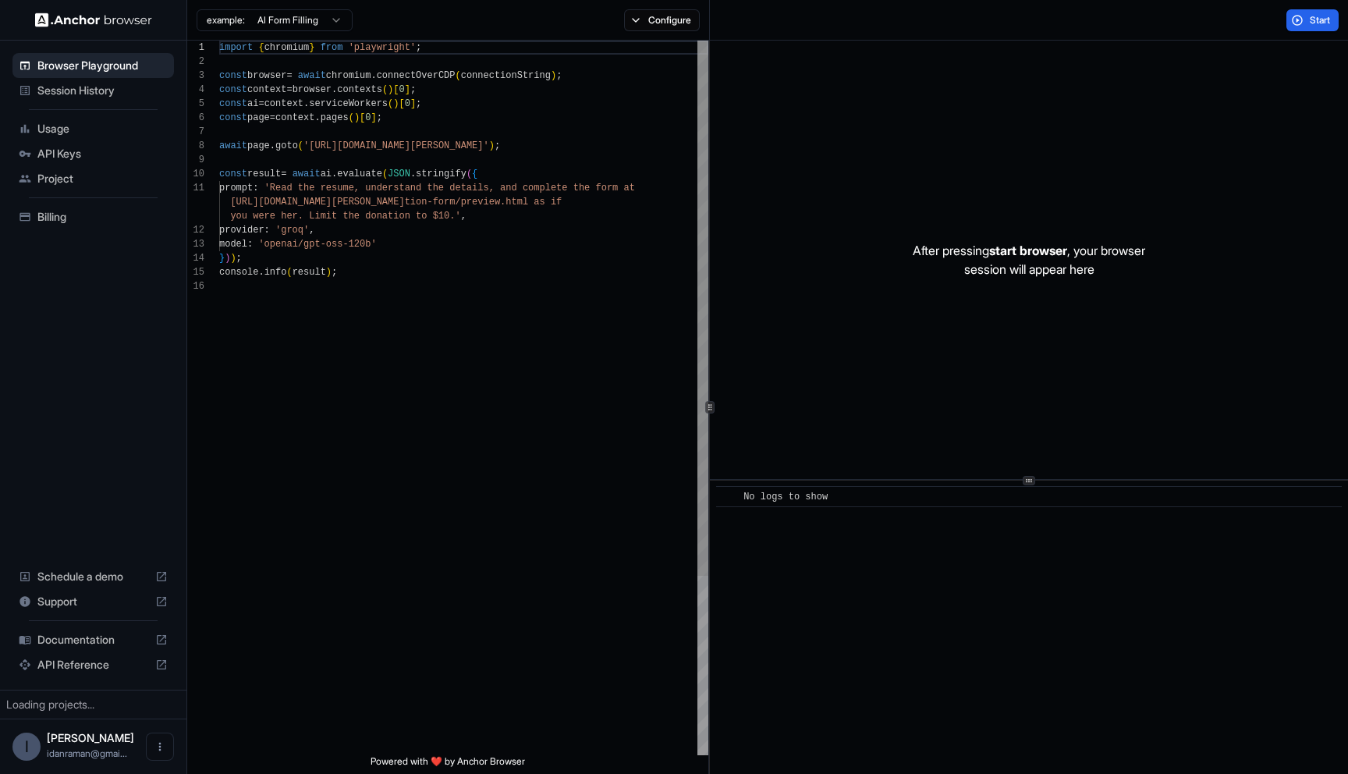
scroll to position [140, 0]
click at [658, 20] on button "Configure" at bounding box center [662, 20] width 76 height 22
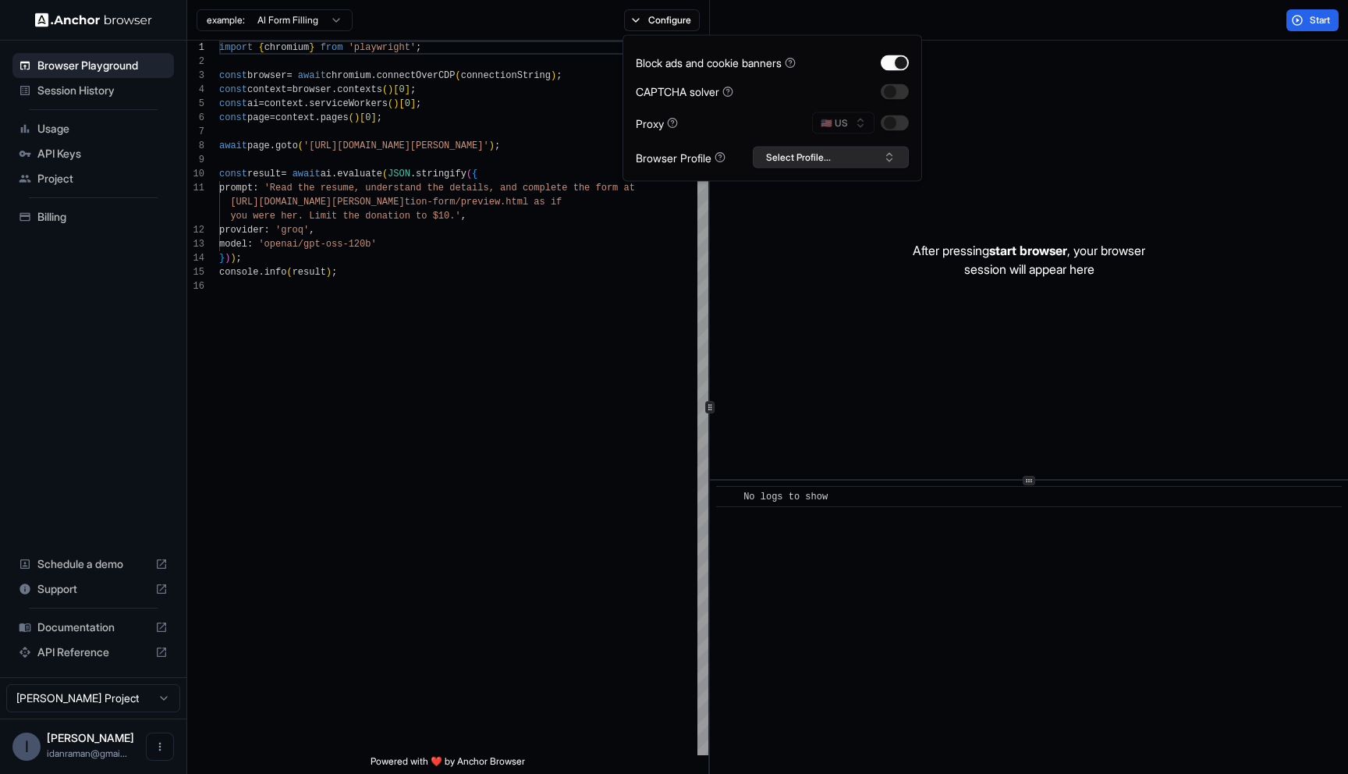
click at [762, 158] on button "Select Profile..." at bounding box center [831, 158] width 156 height 22
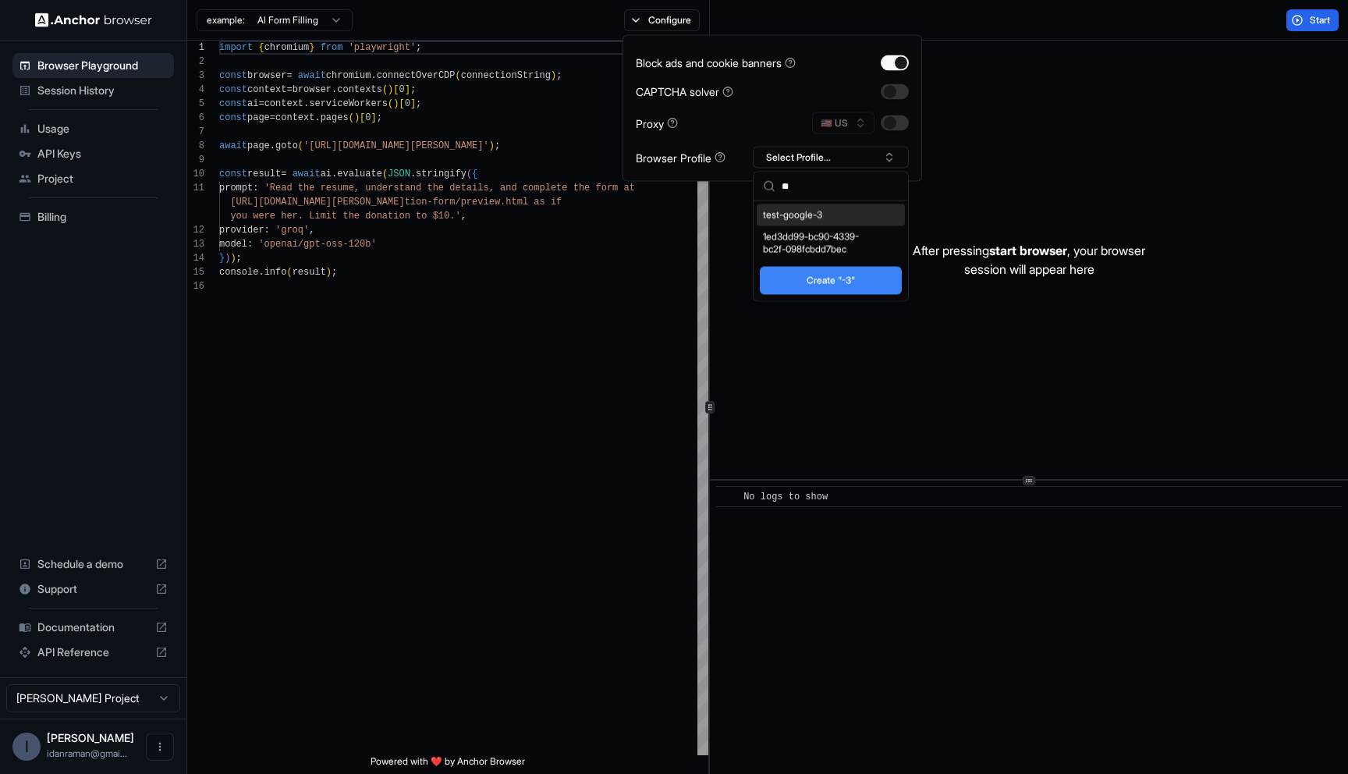
type input "**"
click at [790, 217] on div "test-google-3" at bounding box center [831, 215] width 148 height 22
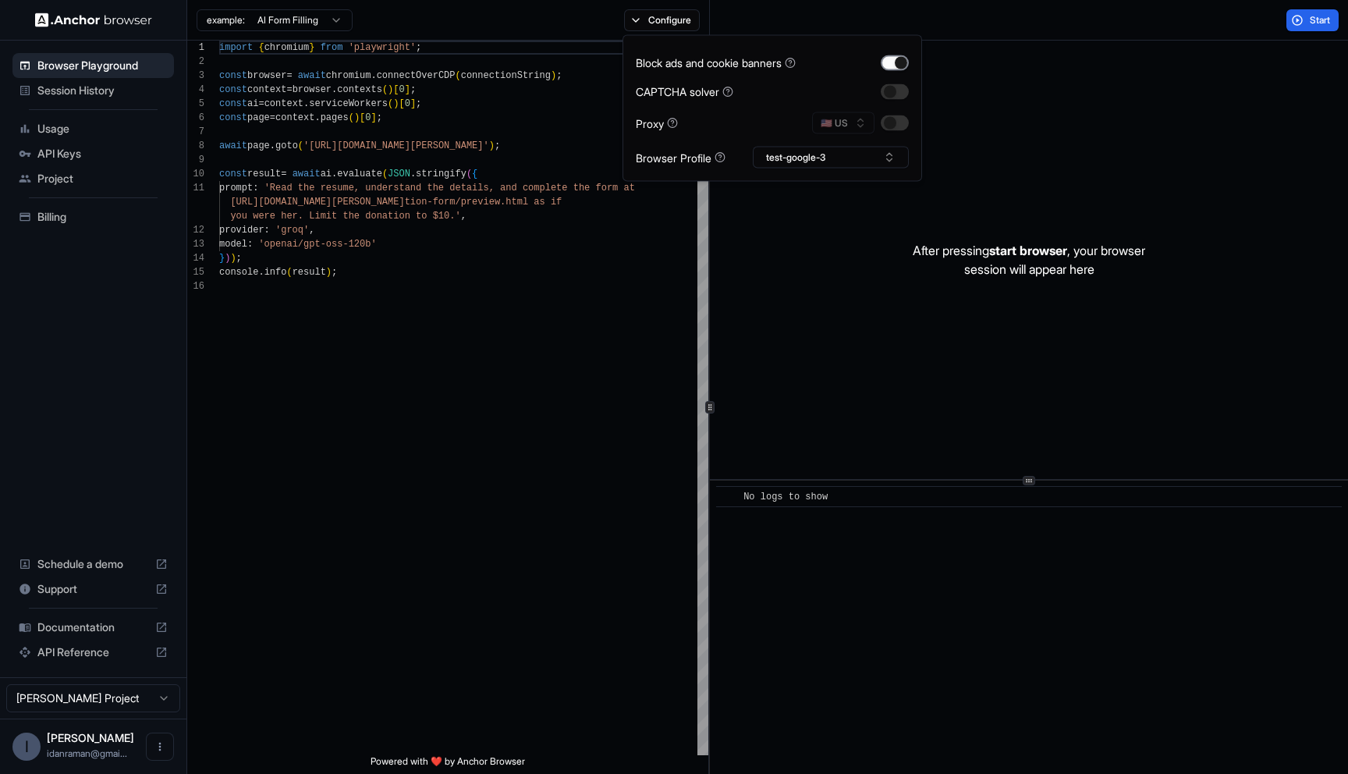
click at [904, 62] on button "button" at bounding box center [895, 63] width 28 height 16
click at [602, 328] on div "import { chromium } from 'playwright' ; const browser = await chromium . connec…" at bounding box center [463, 517] width 489 height 953
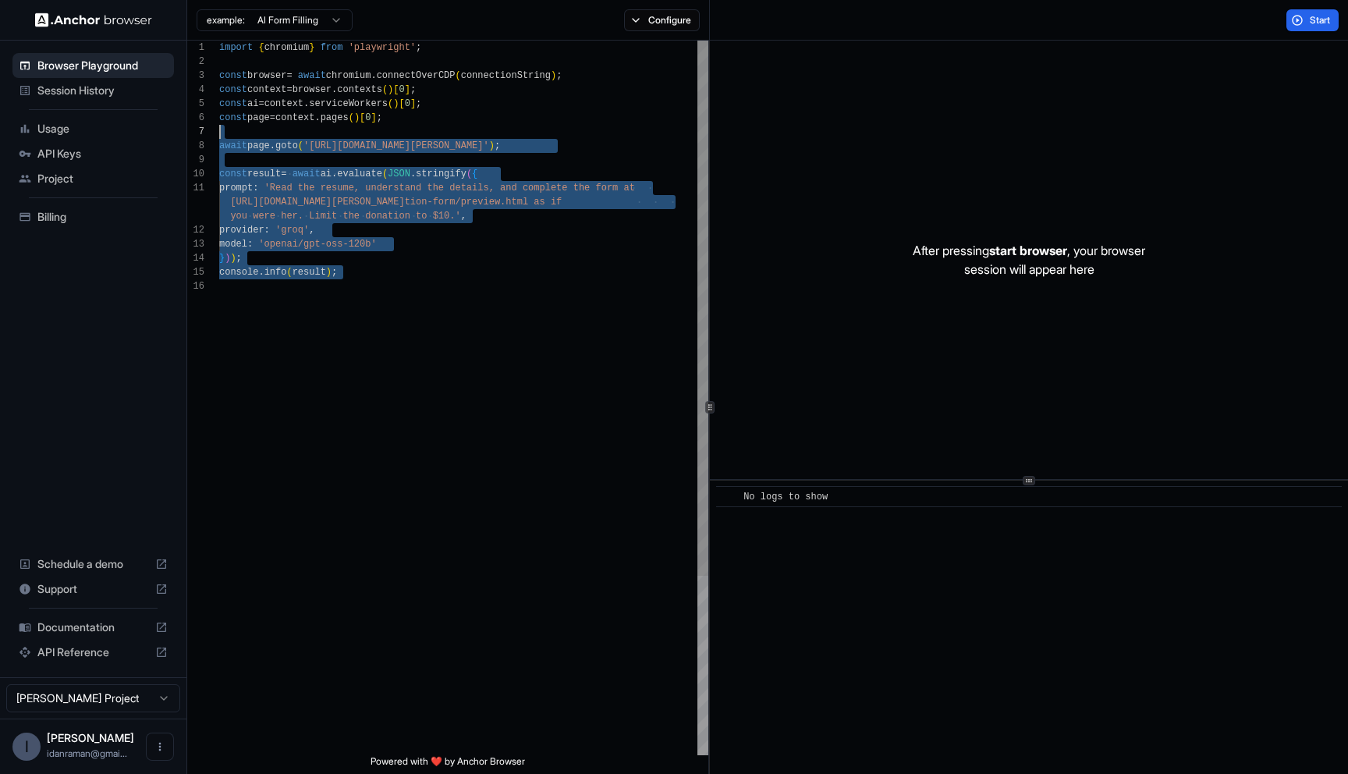
scroll to position [112, 0]
type textarea "**********"
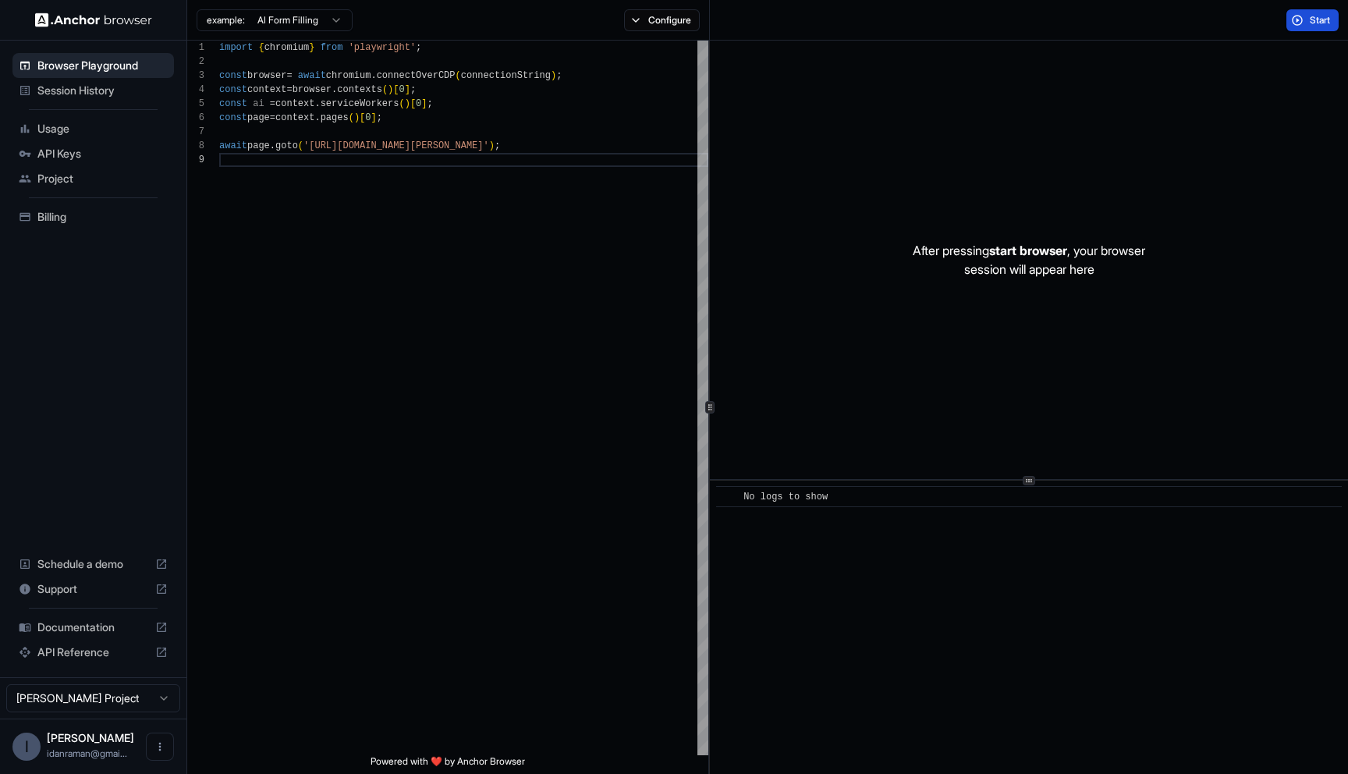
click at [1331, 23] on span "Start" at bounding box center [1321, 20] width 22 height 12
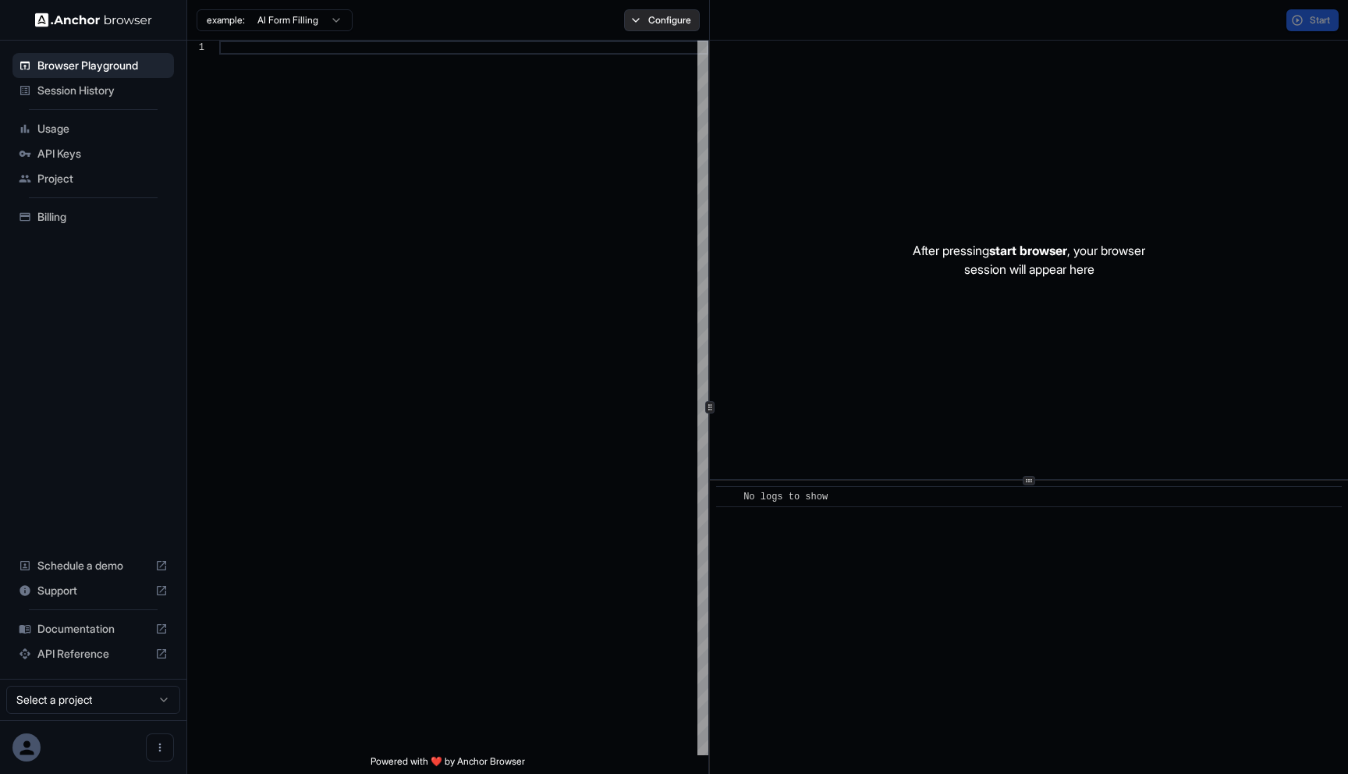
scroll to position [140, 0]
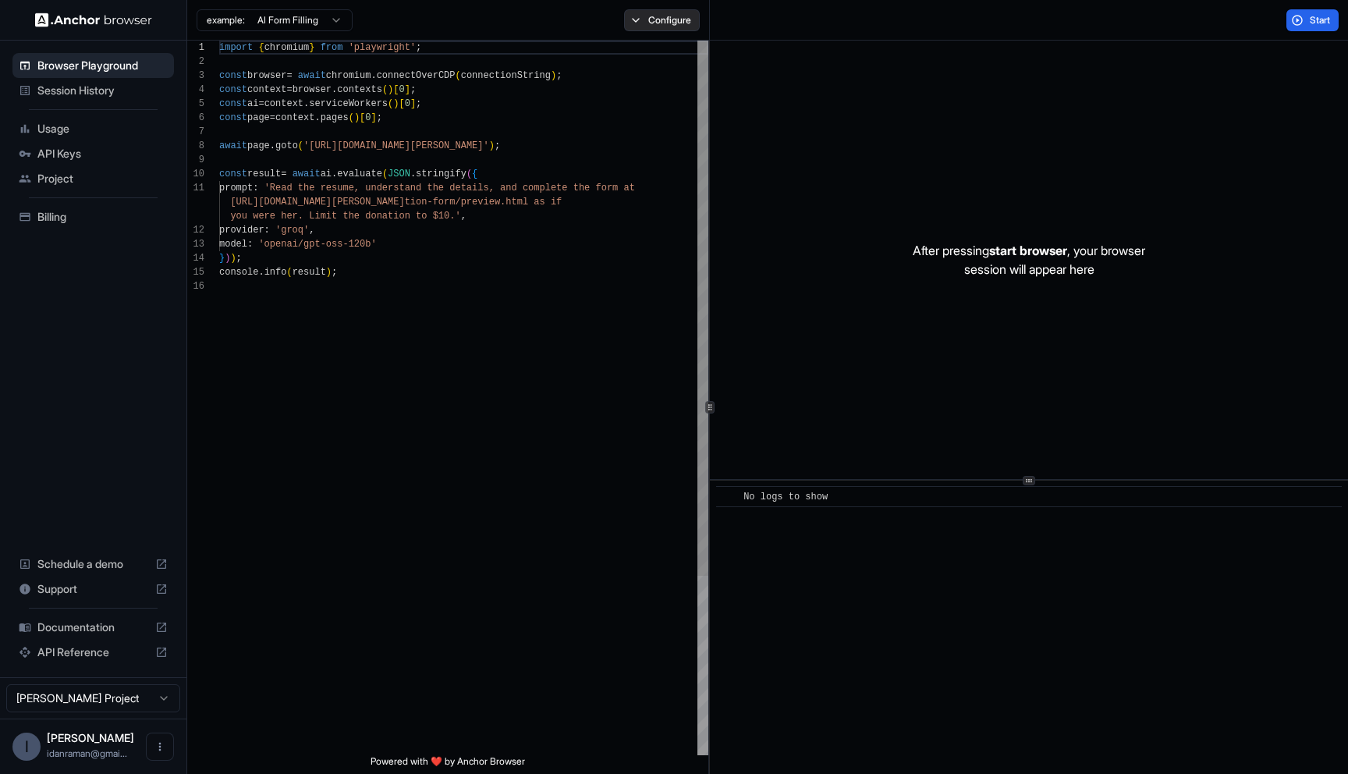
click at [631, 20] on button "Configure" at bounding box center [662, 20] width 76 height 22
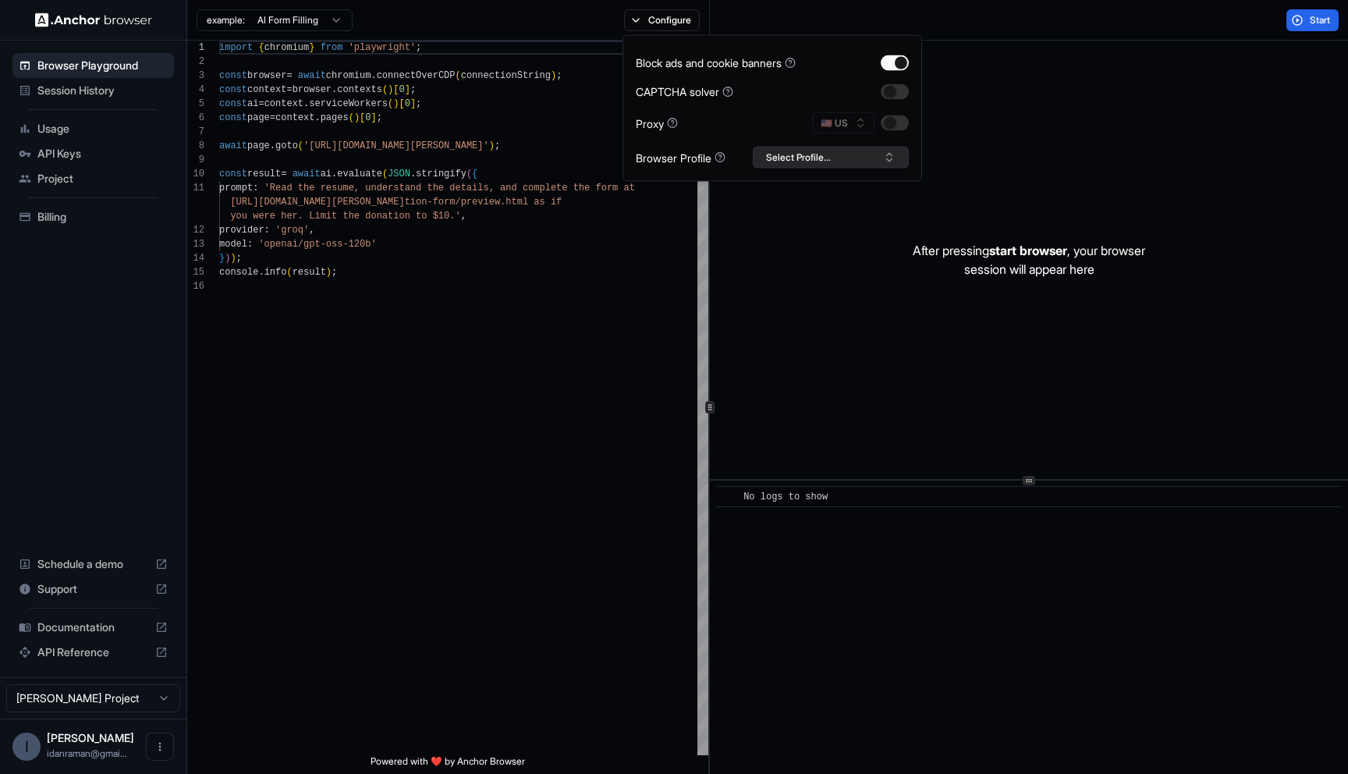
click at [793, 154] on button "Select Profile..." at bounding box center [831, 158] width 156 height 22
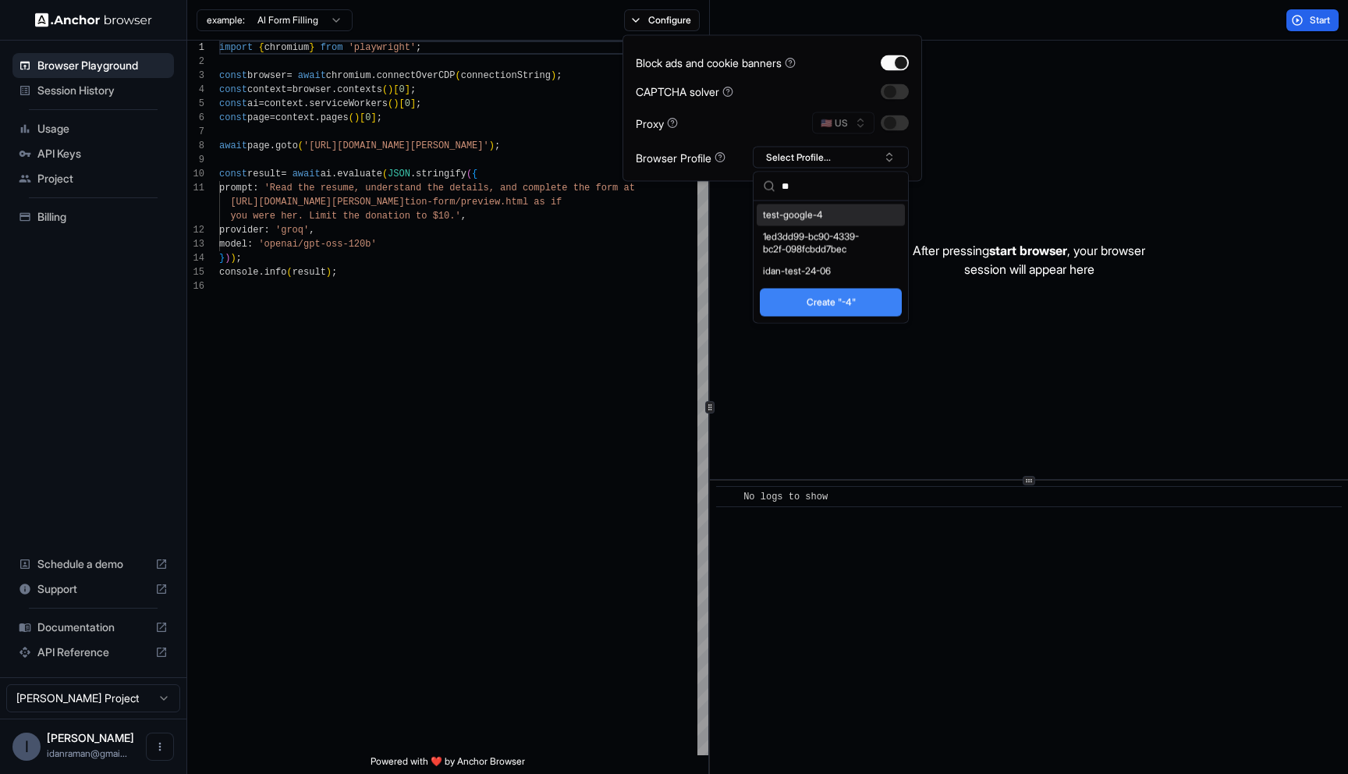
type input "**"
click at [796, 213] on div "test-google-4" at bounding box center [831, 215] width 148 height 22
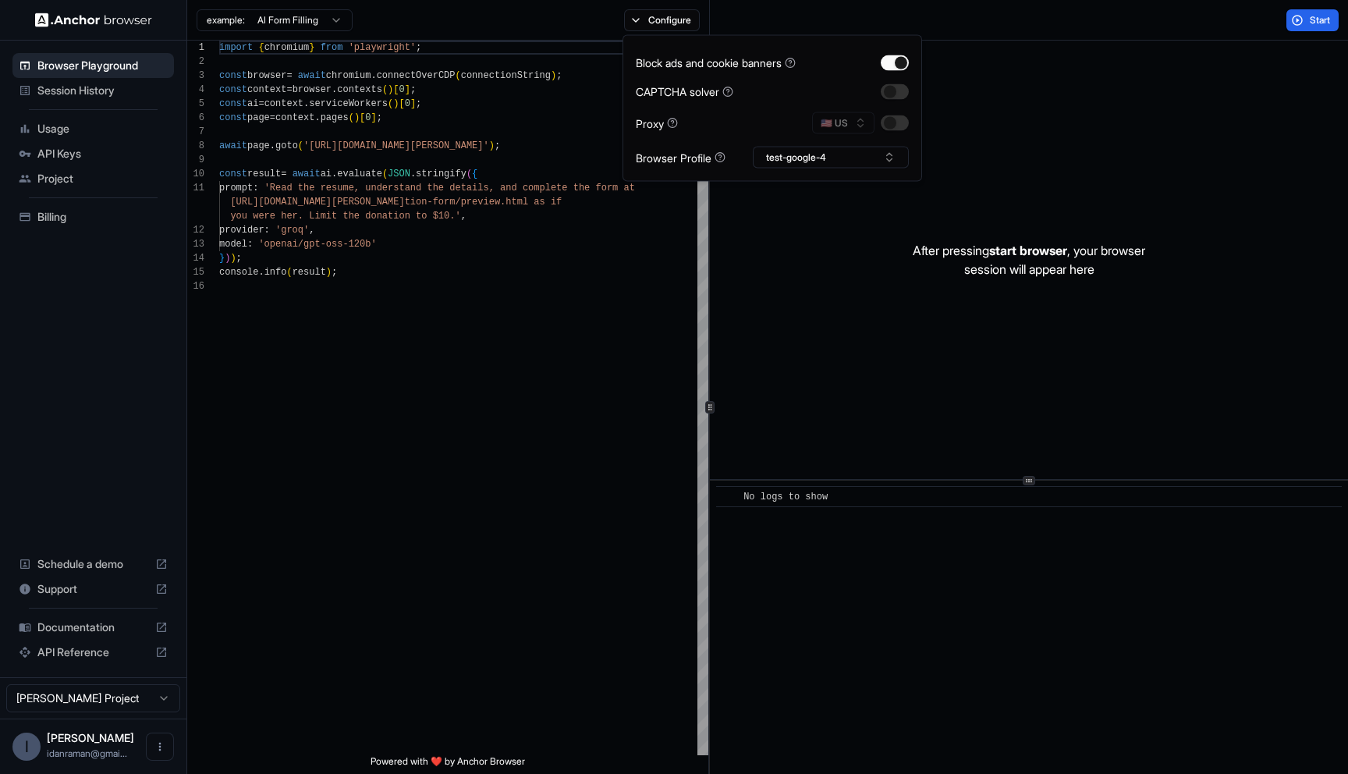
click at [1220, 32] on div "Start" at bounding box center [1029, 20] width 638 height 41
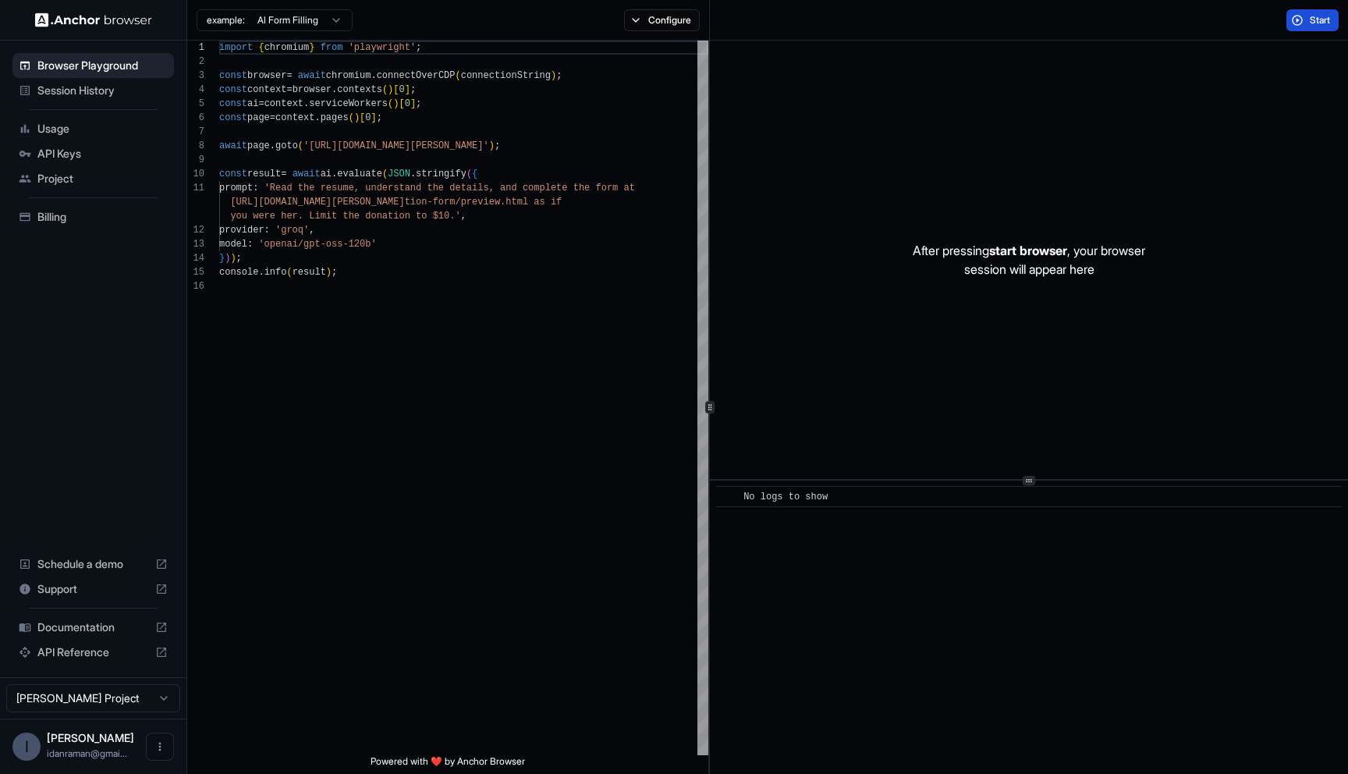
click at [1290, 21] on button "Start" at bounding box center [1313, 20] width 52 height 22
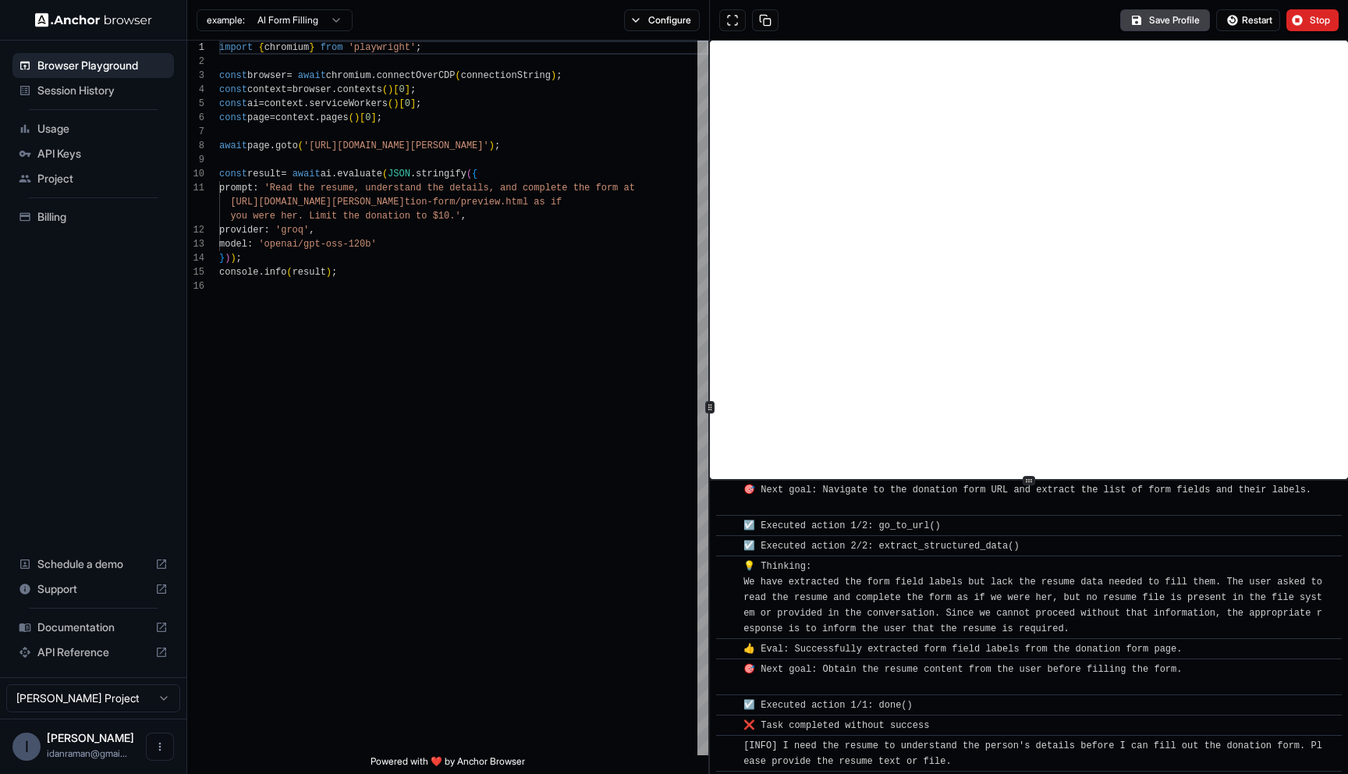
scroll to position [174, 0]
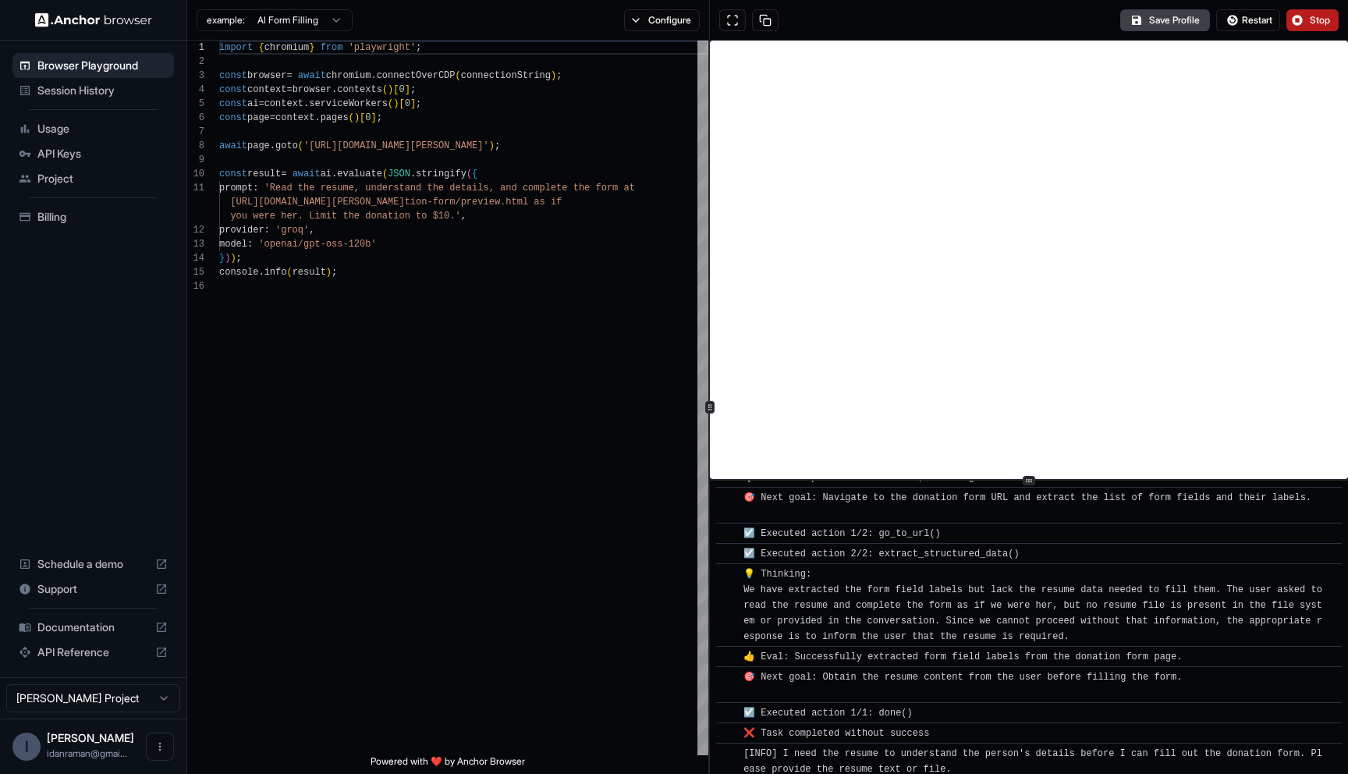
click at [1289, 16] on button "Stop" at bounding box center [1313, 20] width 52 height 22
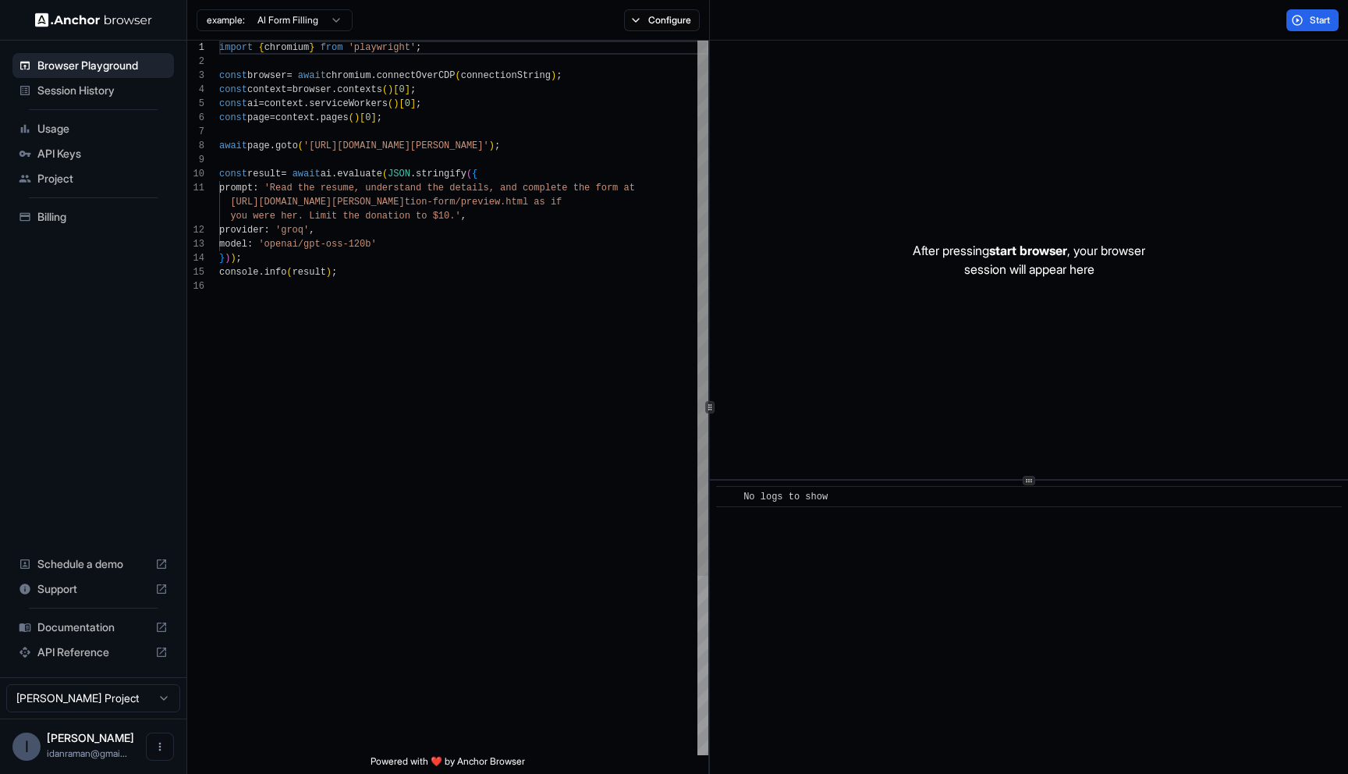
click at [651, 135] on div "import { chromium } from 'playwright' ; const browser = await chromium . connec…" at bounding box center [463, 517] width 489 height 953
click at [682, 356] on div "import { chromium } from 'playwright' ; const browser = await chromium . connec…" at bounding box center [463, 517] width 489 height 953
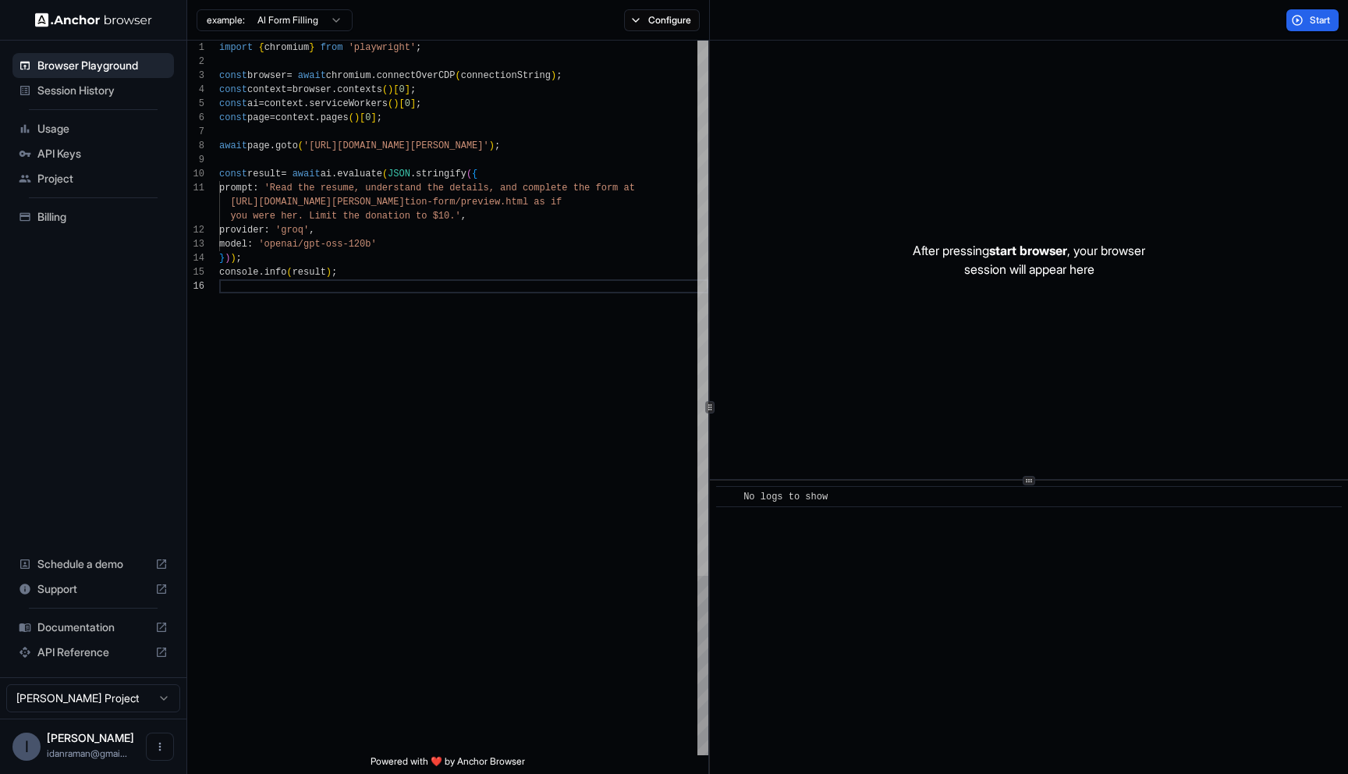
click at [708, 41] on div at bounding box center [703, 308] width 11 height 535
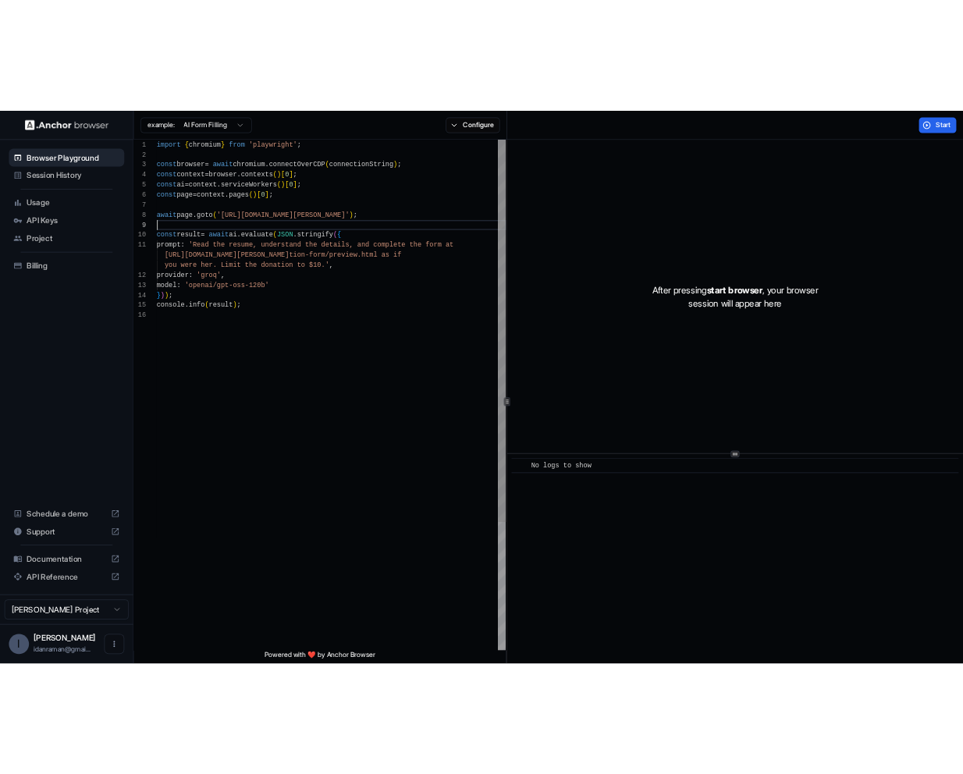
scroll to position [112, 0]
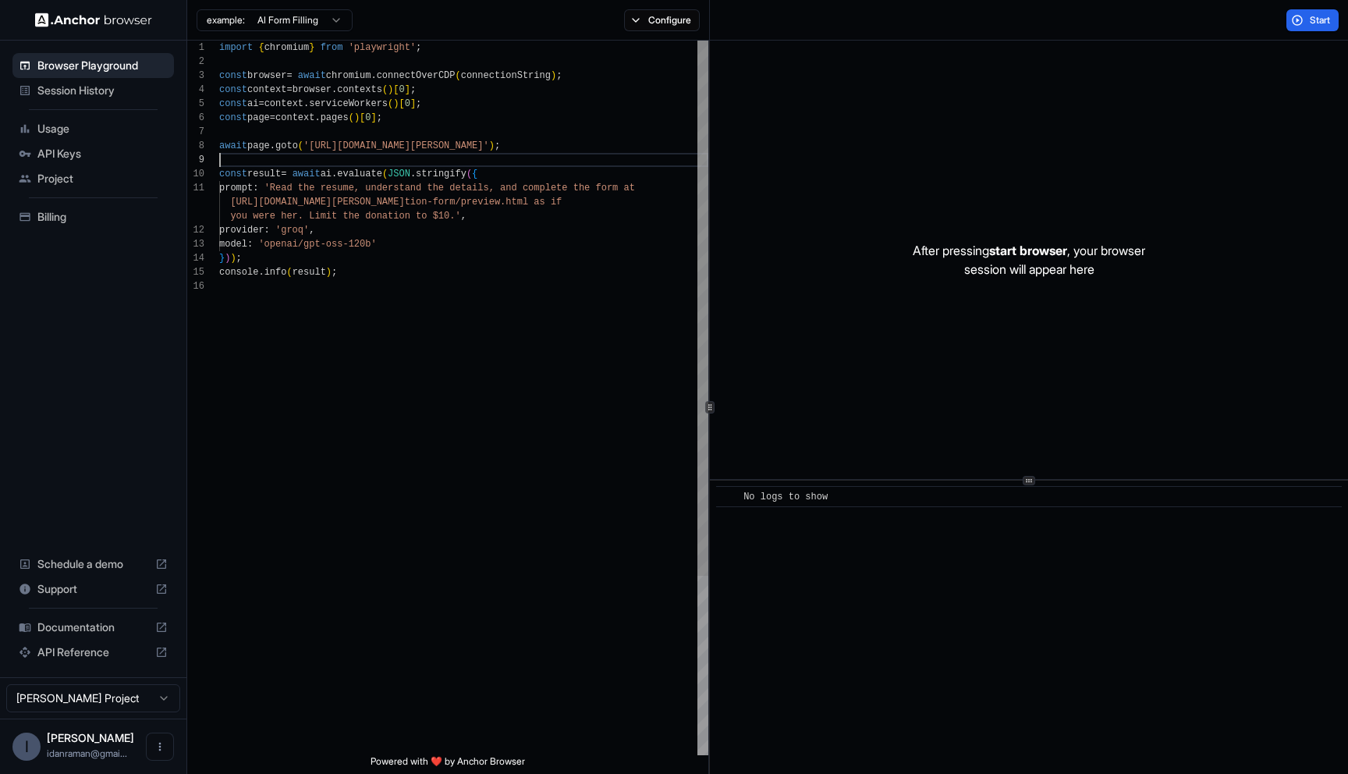
click at [616, 162] on div "} ) ) ; console . info ( result ) ; you were her. Limit the donation to $10.' ,…" at bounding box center [463, 517] width 489 height 953
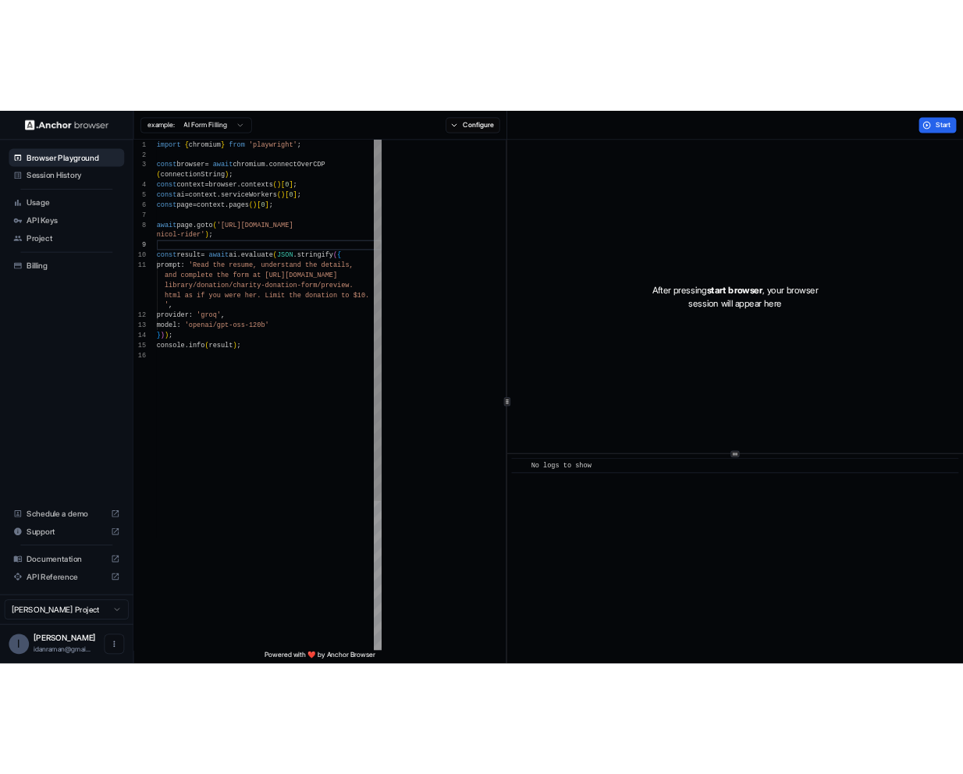
scroll to position [84, 0]
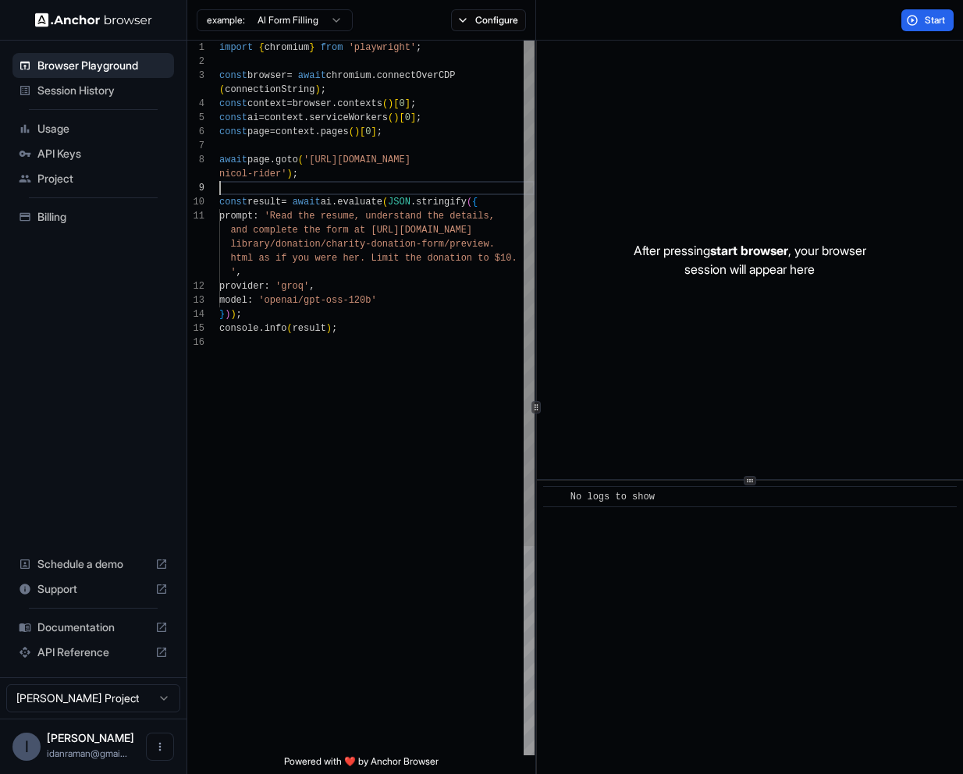
type textarea "**********"
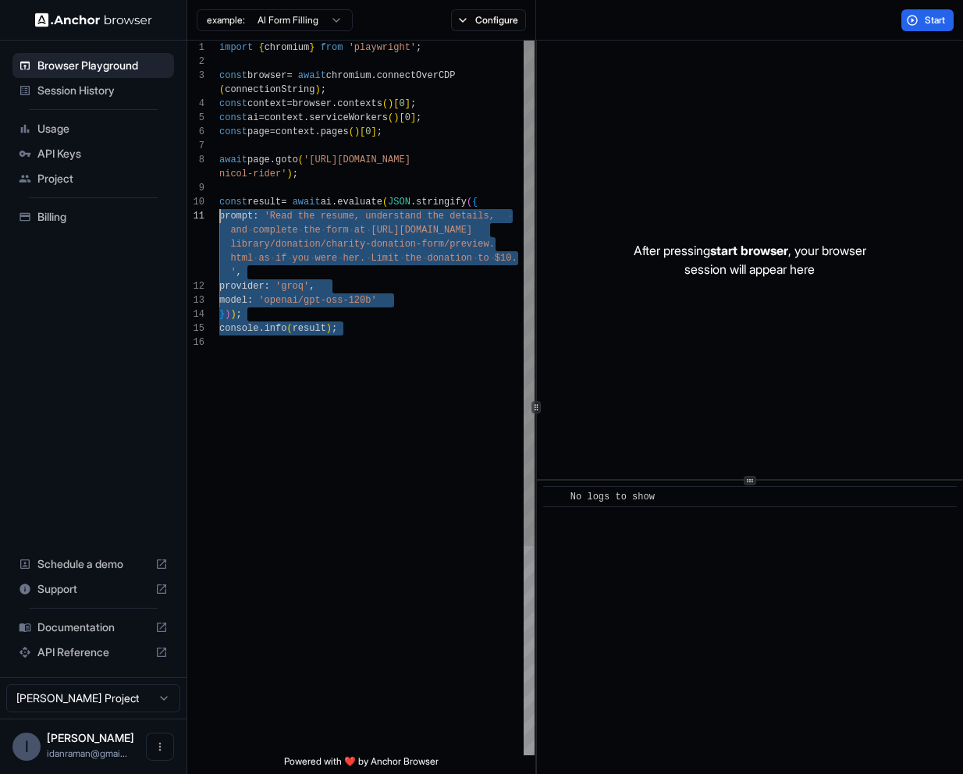
scroll to position [14, 0]
drag, startPoint x: 391, startPoint y: 478, endPoint x: 211, endPoint y: 195, distance: 335.7
click at [219, 195] on div "import { chromium } from 'playwright' ; const browser = await chromium . connec…" at bounding box center [376, 546] width 315 height 1010
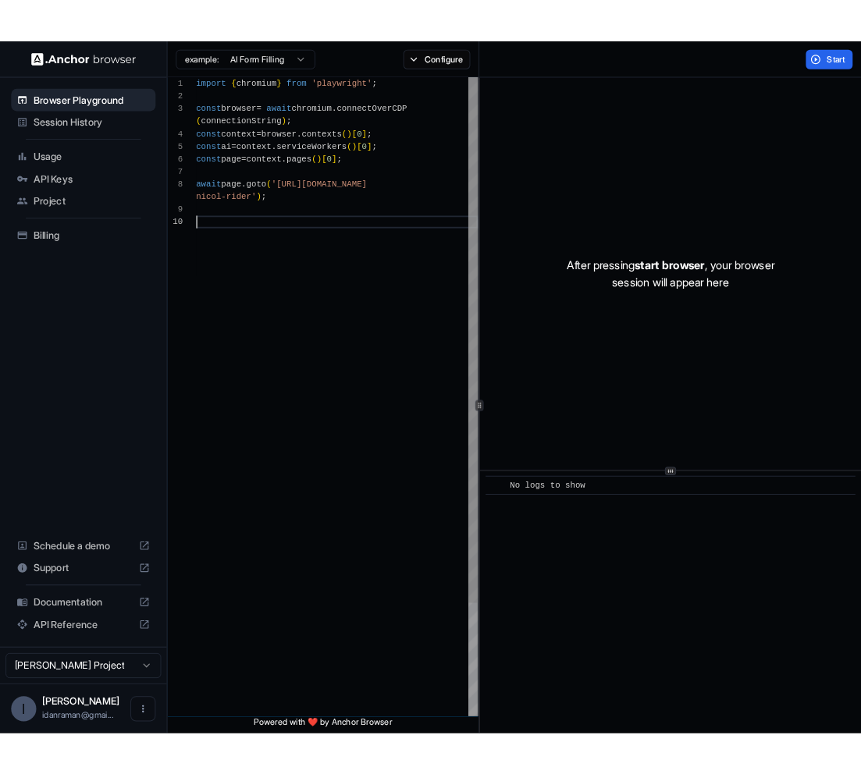
scroll to position [0, 0]
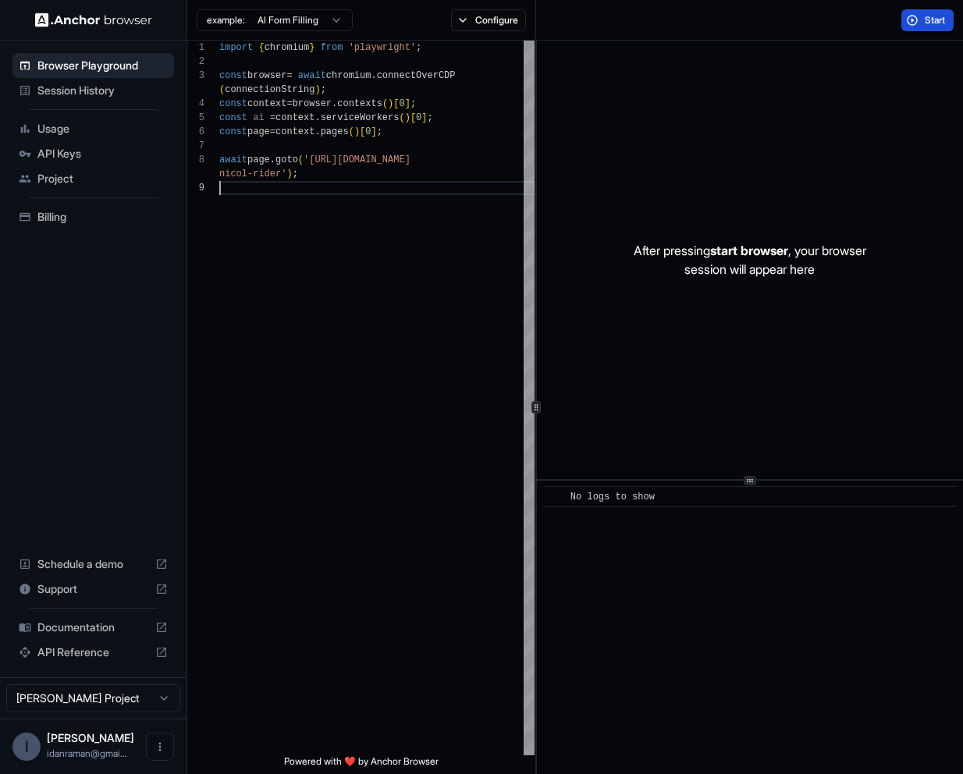
click at [906, 25] on button "Start" at bounding box center [927, 20] width 52 height 22
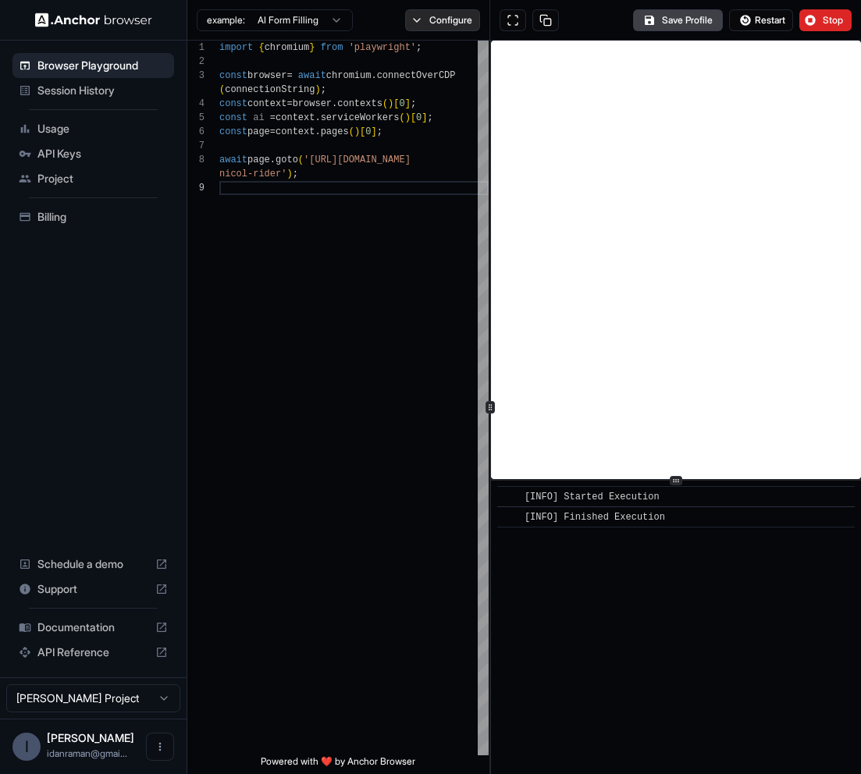
click at [428, 15] on button "Configure" at bounding box center [443, 20] width 76 height 22
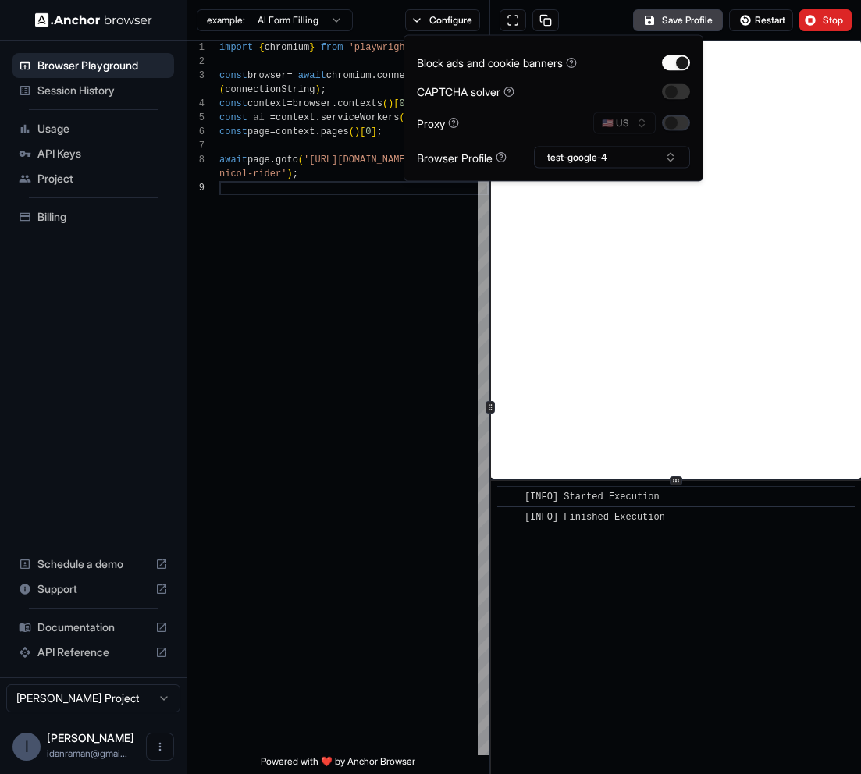
click at [680, 125] on button "button" at bounding box center [676, 123] width 28 height 16
click at [623, 147] on button "test-google-4" at bounding box center [612, 158] width 156 height 22
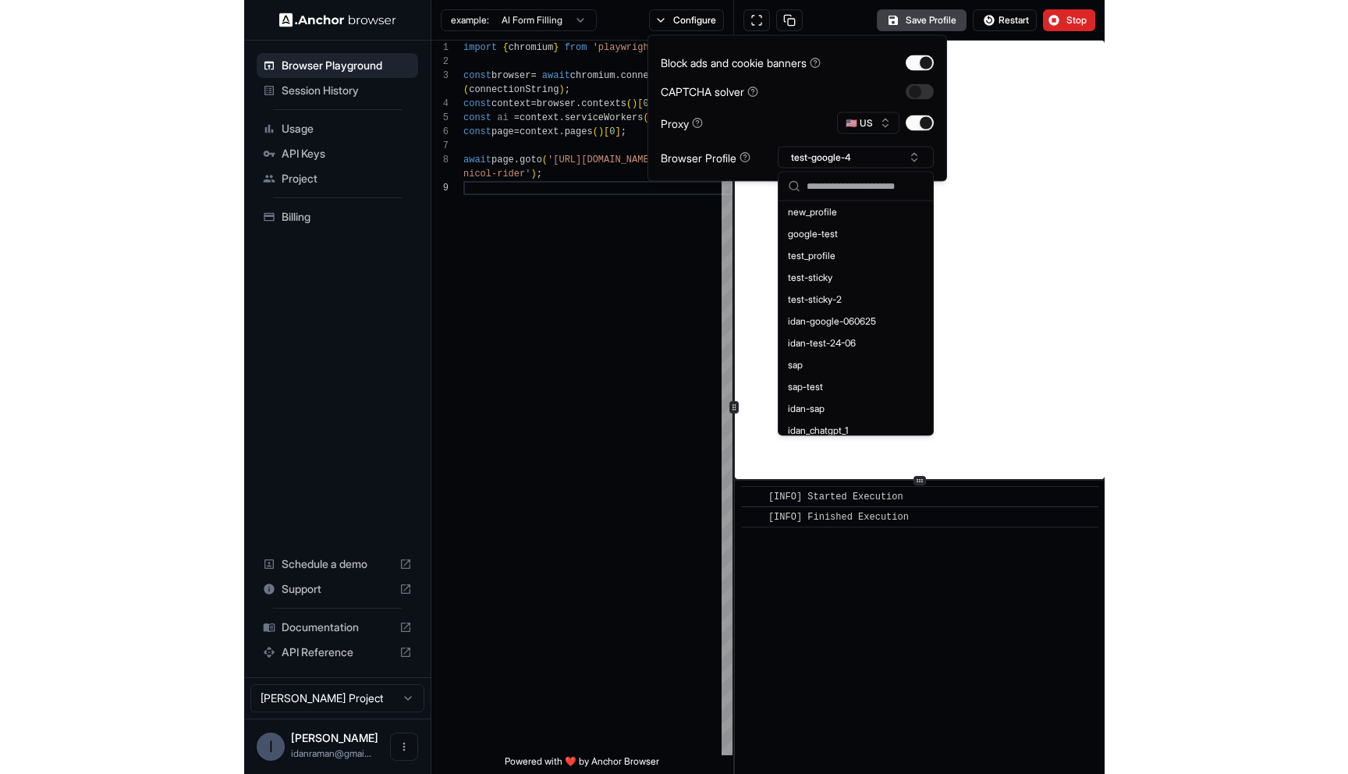
scroll to position [680, 0]
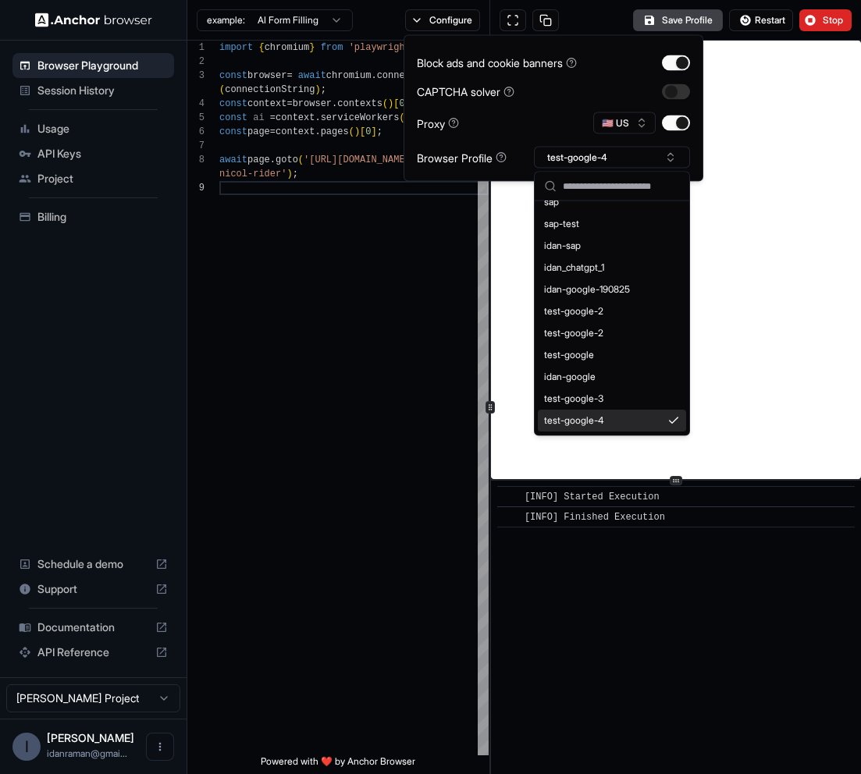
click at [634, 421] on div "test-google-4" at bounding box center [612, 421] width 148 height 22
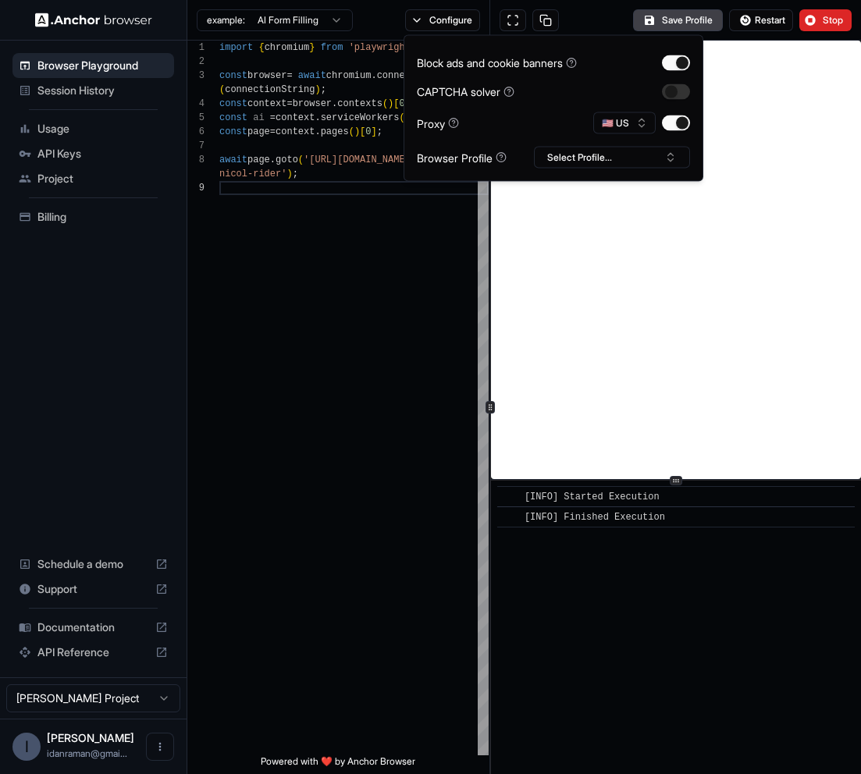
click at [569, 13] on div "Save Profile Restart Stop" at bounding box center [675, 20] width 371 height 41
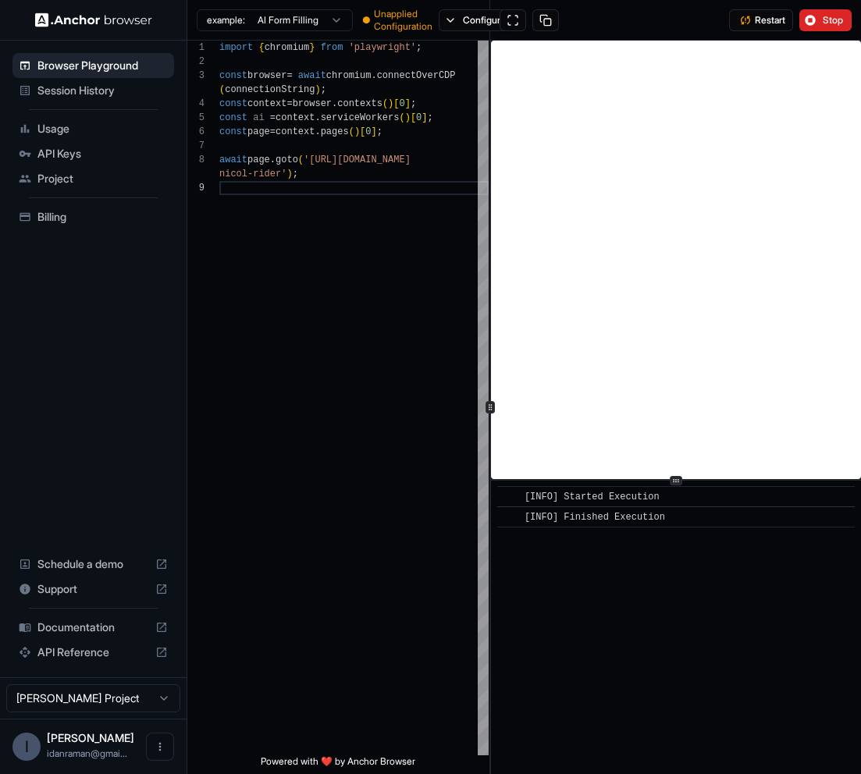
type textarea "**********"
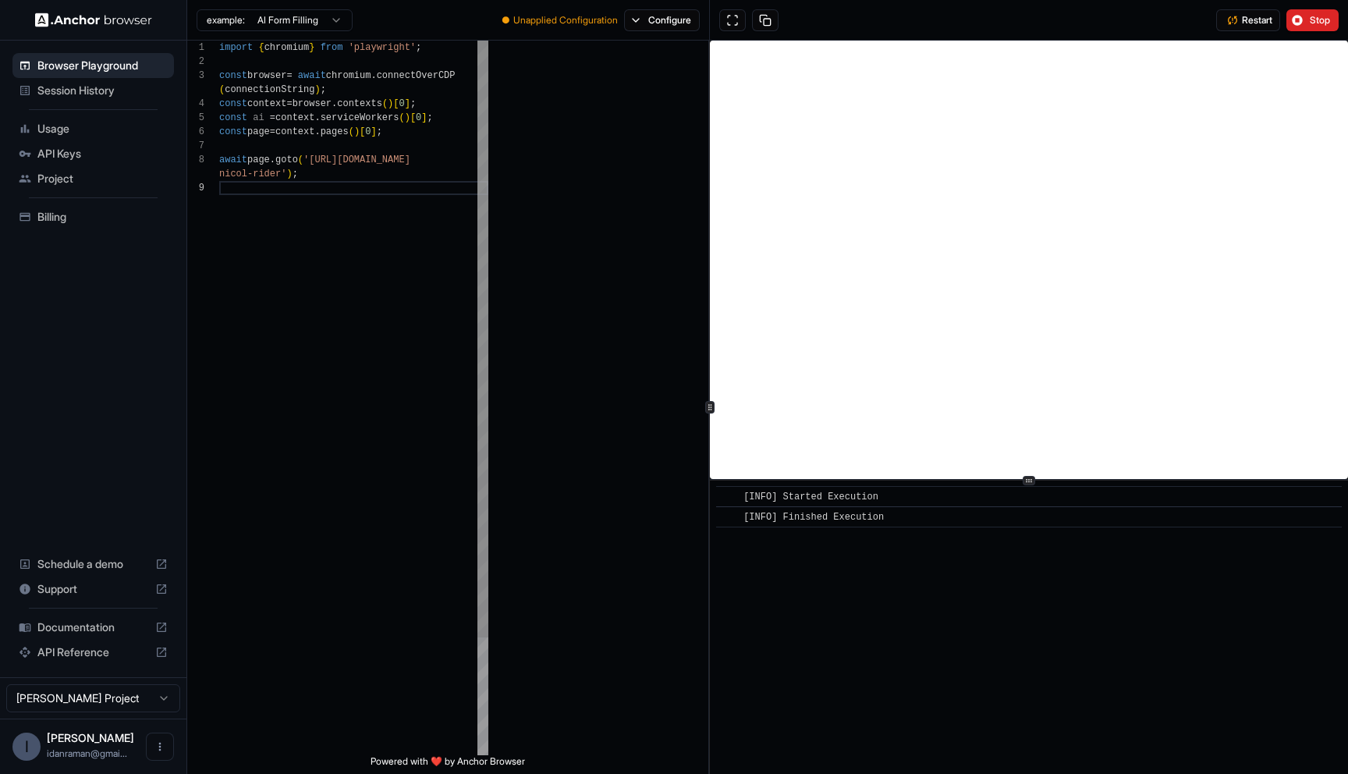
scroll to position [0, 0]
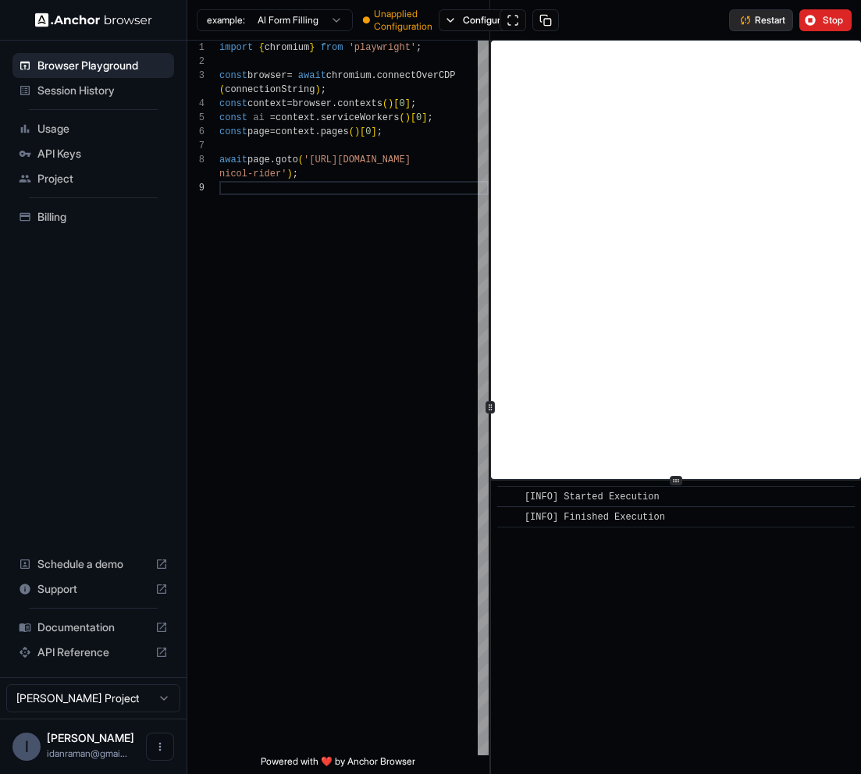
click at [740, 26] on button "Restart" at bounding box center [761, 20] width 64 height 22
type textarea "**********"
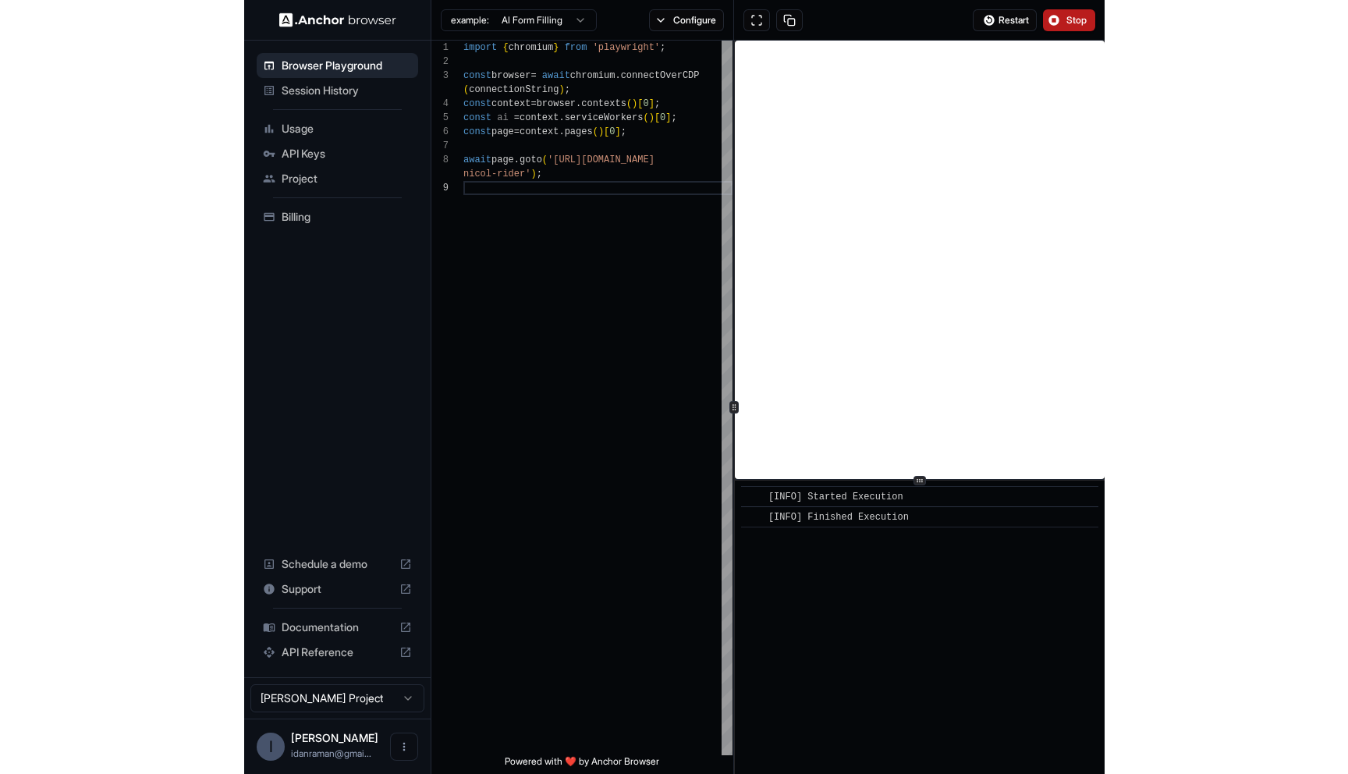
scroll to position [112, 0]
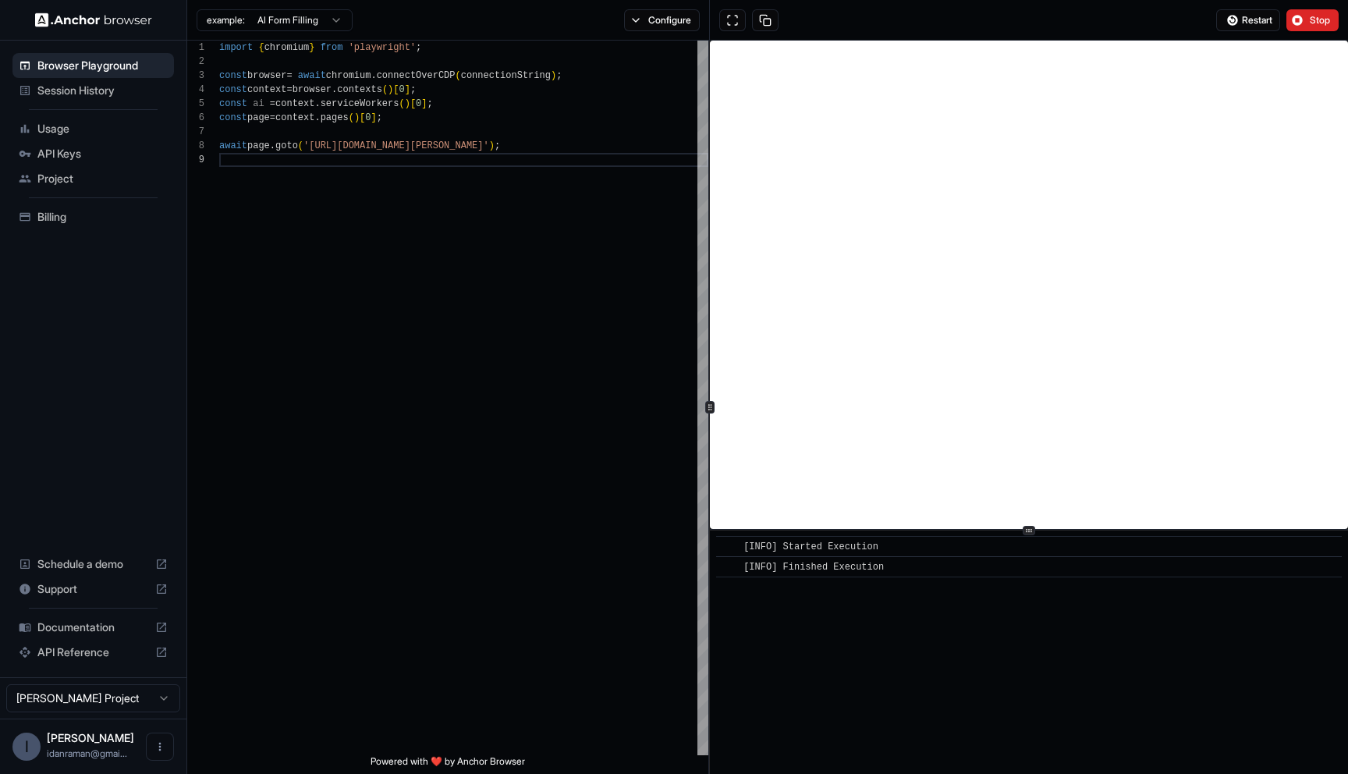
click at [1035, 530] on div at bounding box center [1029, 530] width 638 height 1
